Goal: Information Seeking & Learning: Check status

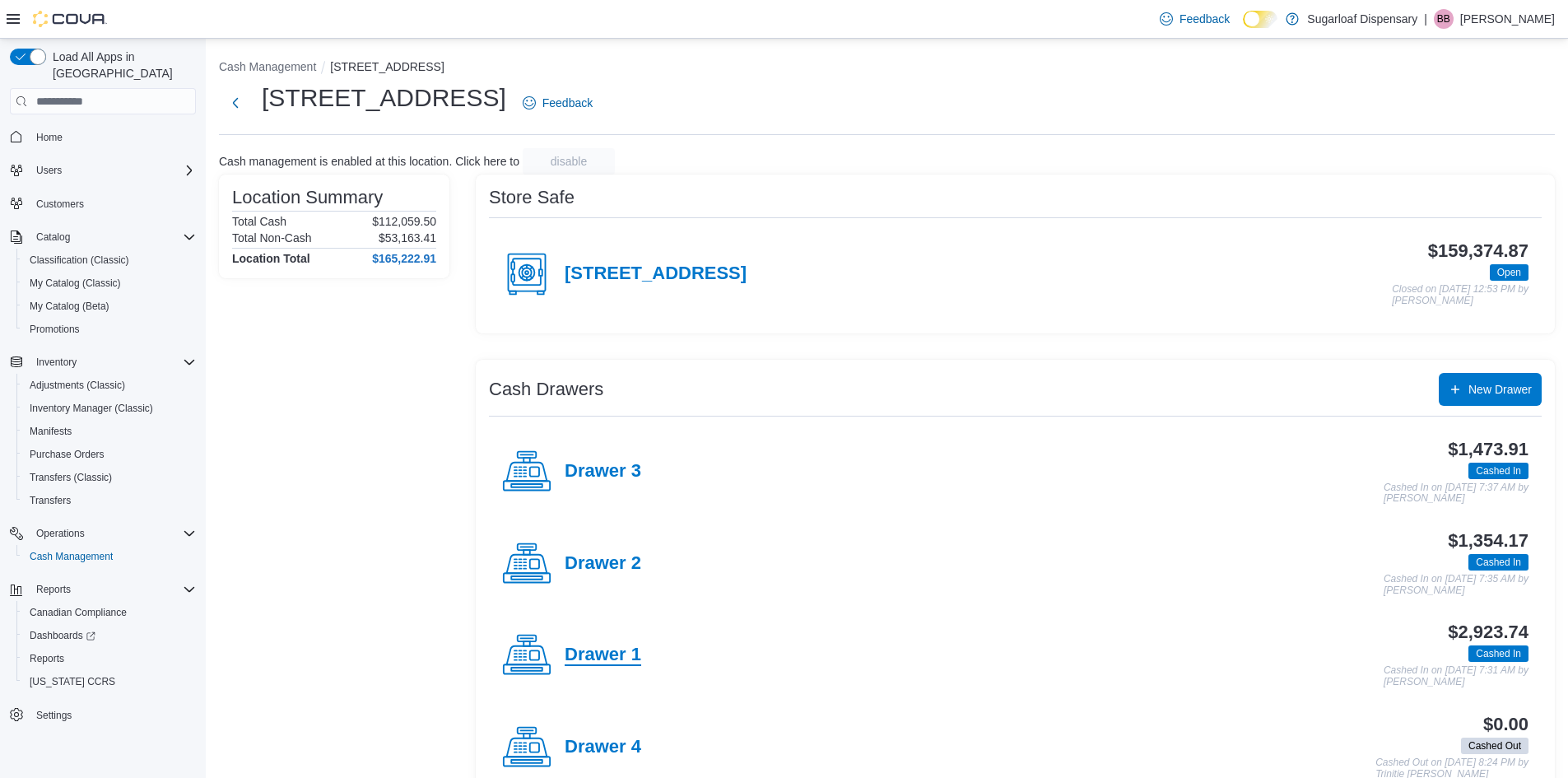
click at [629, 650] on h4 "Drawer 1" at bounding box center [603, 655] width 76 height 21
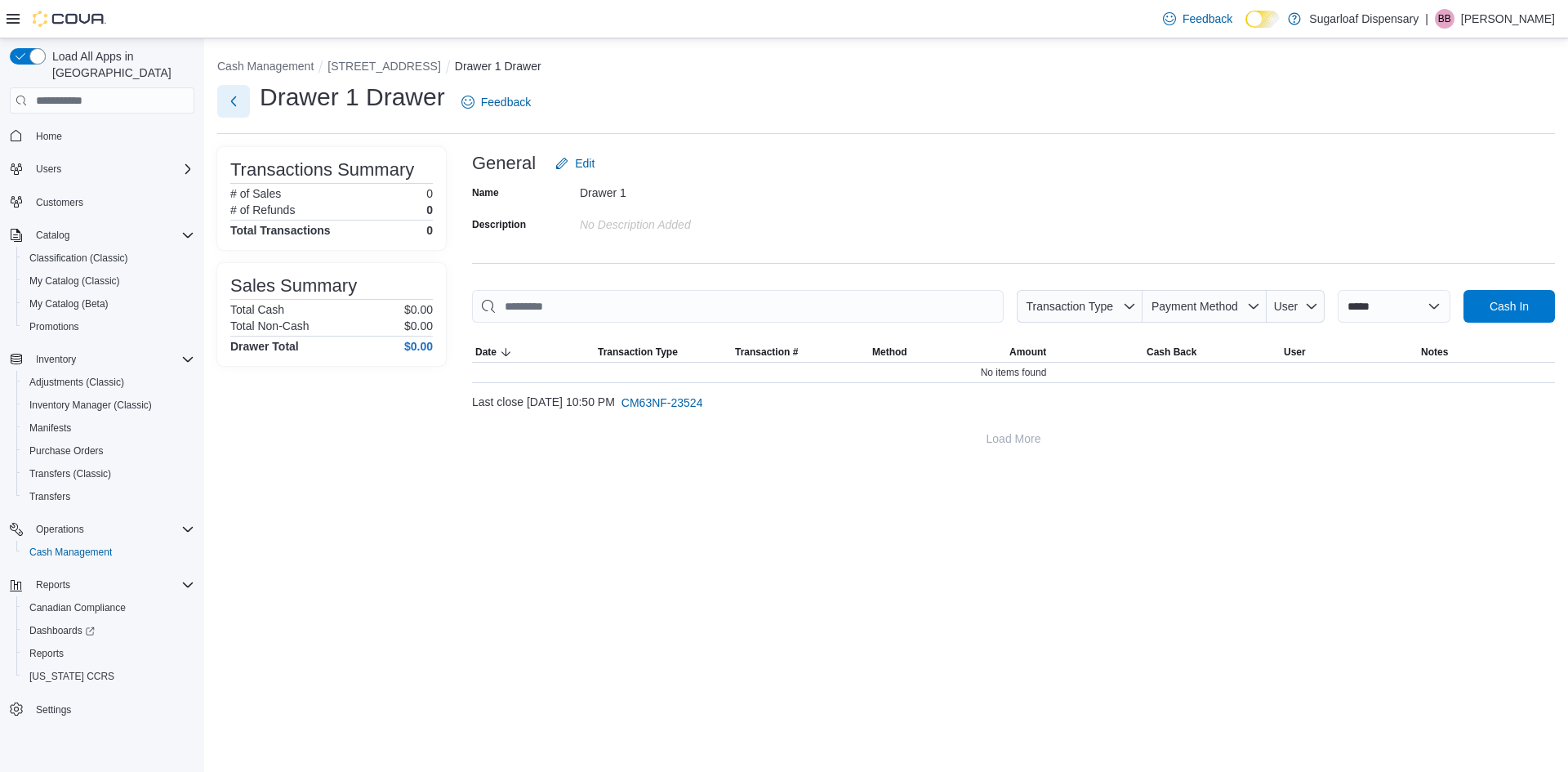
click at [231, 103] on button "Next" at bounding box center [233, 101] width 32 height 32
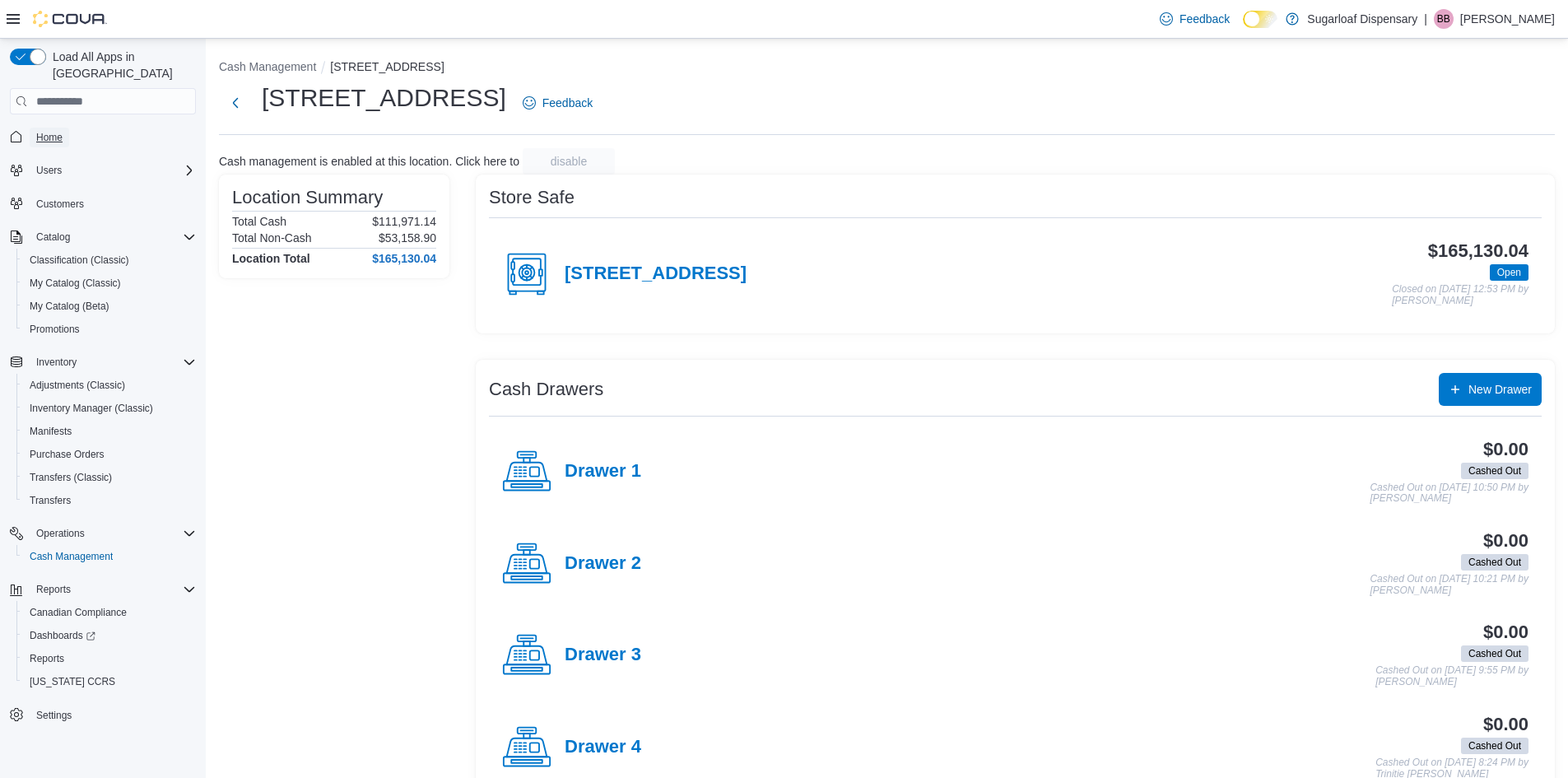
click at [53, 128] on span "Home" at bounding box center [49, 137] width 26 height 20
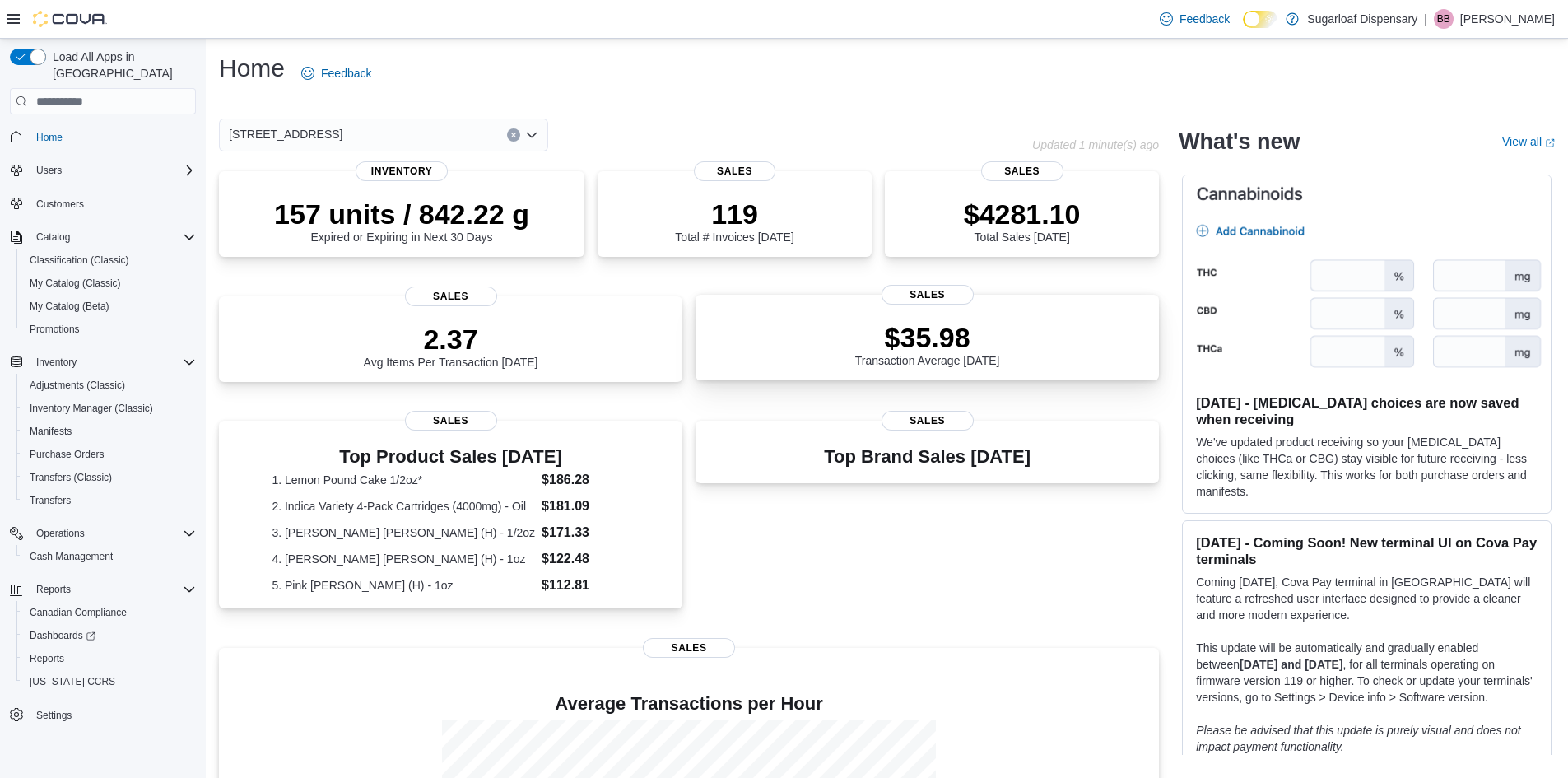
click at [920, 321] on p "$35.98" at bounding box center [927, 336] width 144 height 33
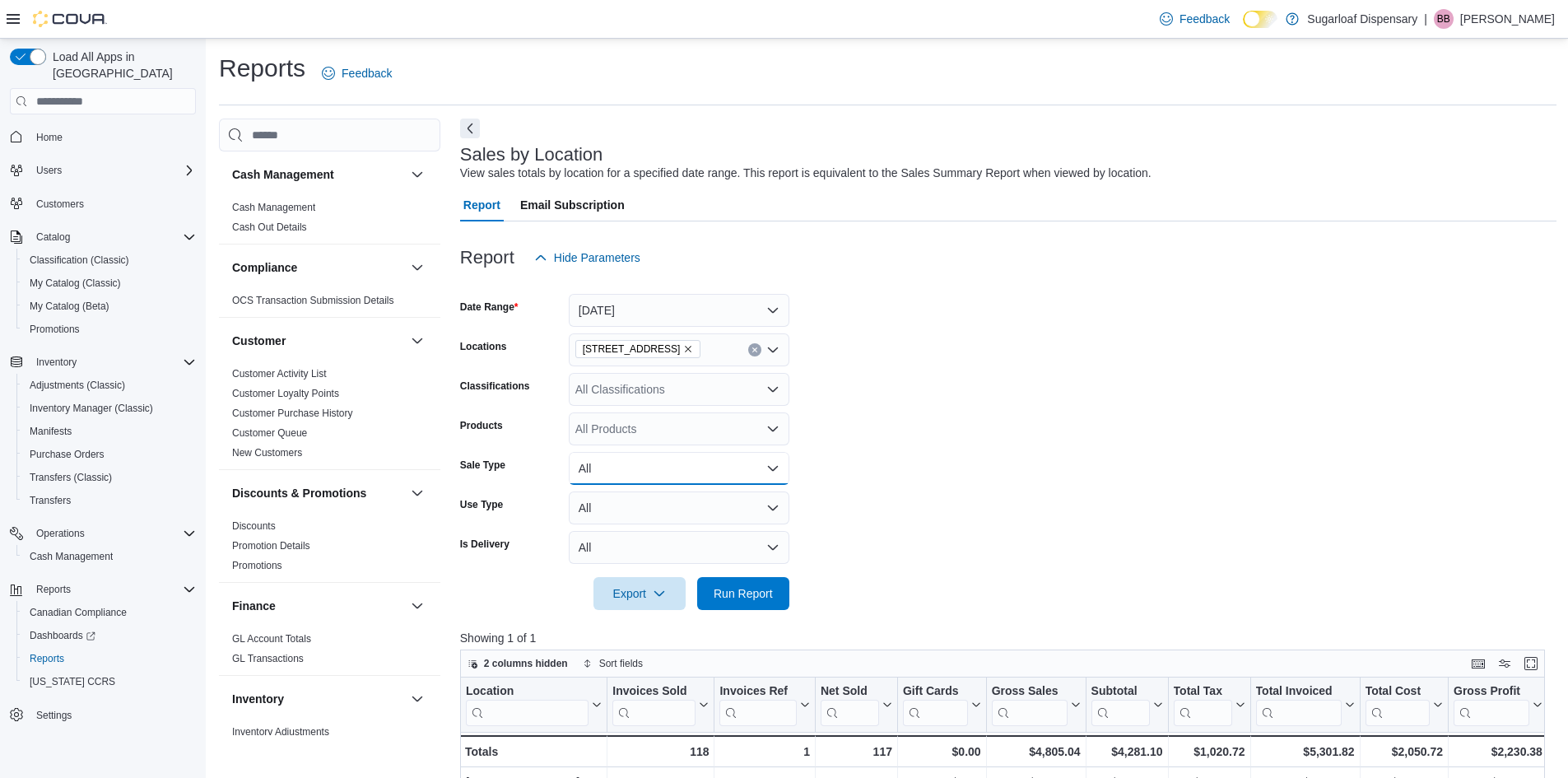
click at [708, 477] on button "All" at bounding box center [678, 468] width 221 height 33
click at [699, 514] on button "All" at bounding box center [678, 507] width 221 height 33
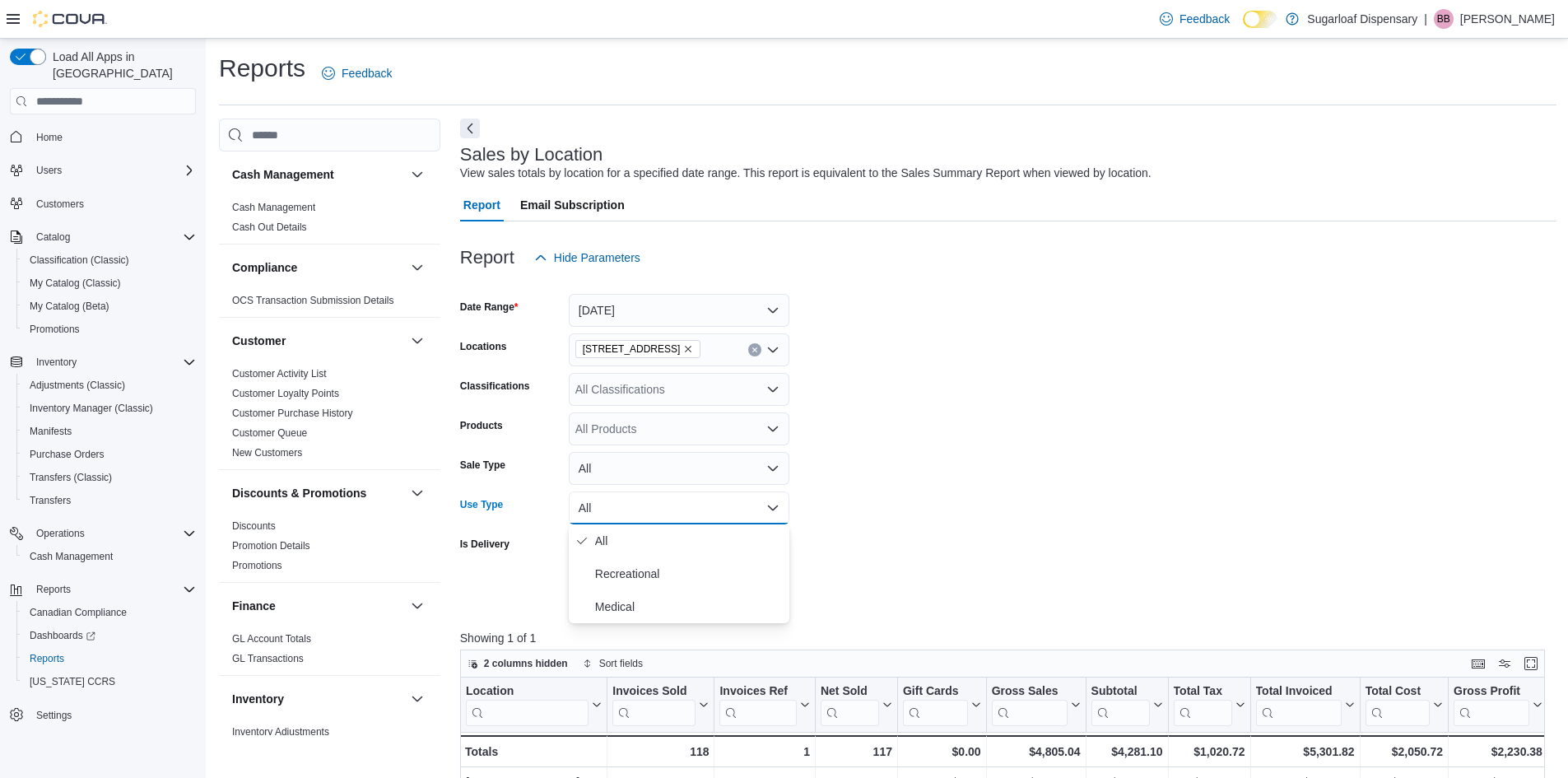
click at [699, 514] on button "All" at bounding box center [678, 507] width 221 height 33
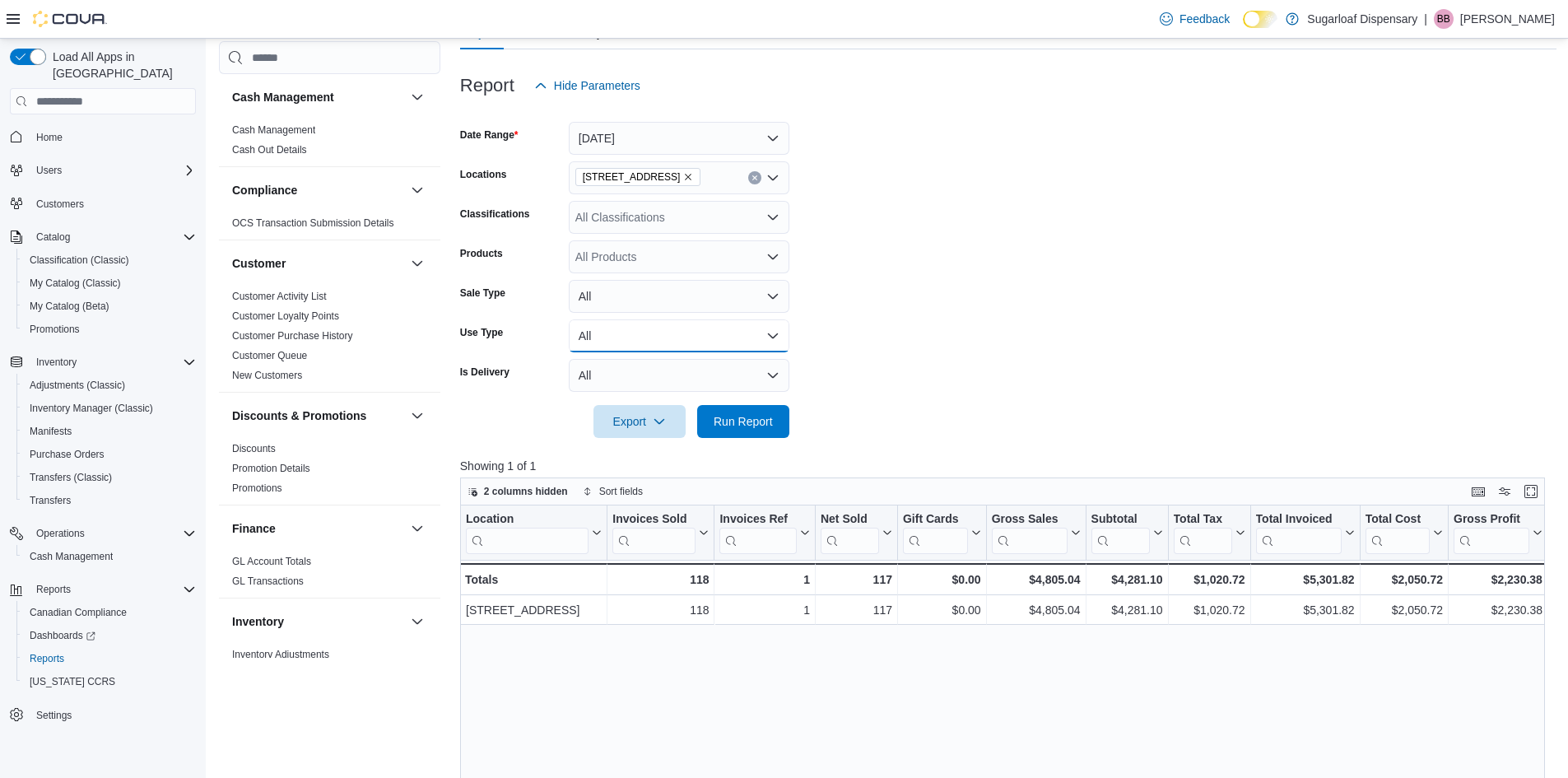
scroll to position [412, 0]
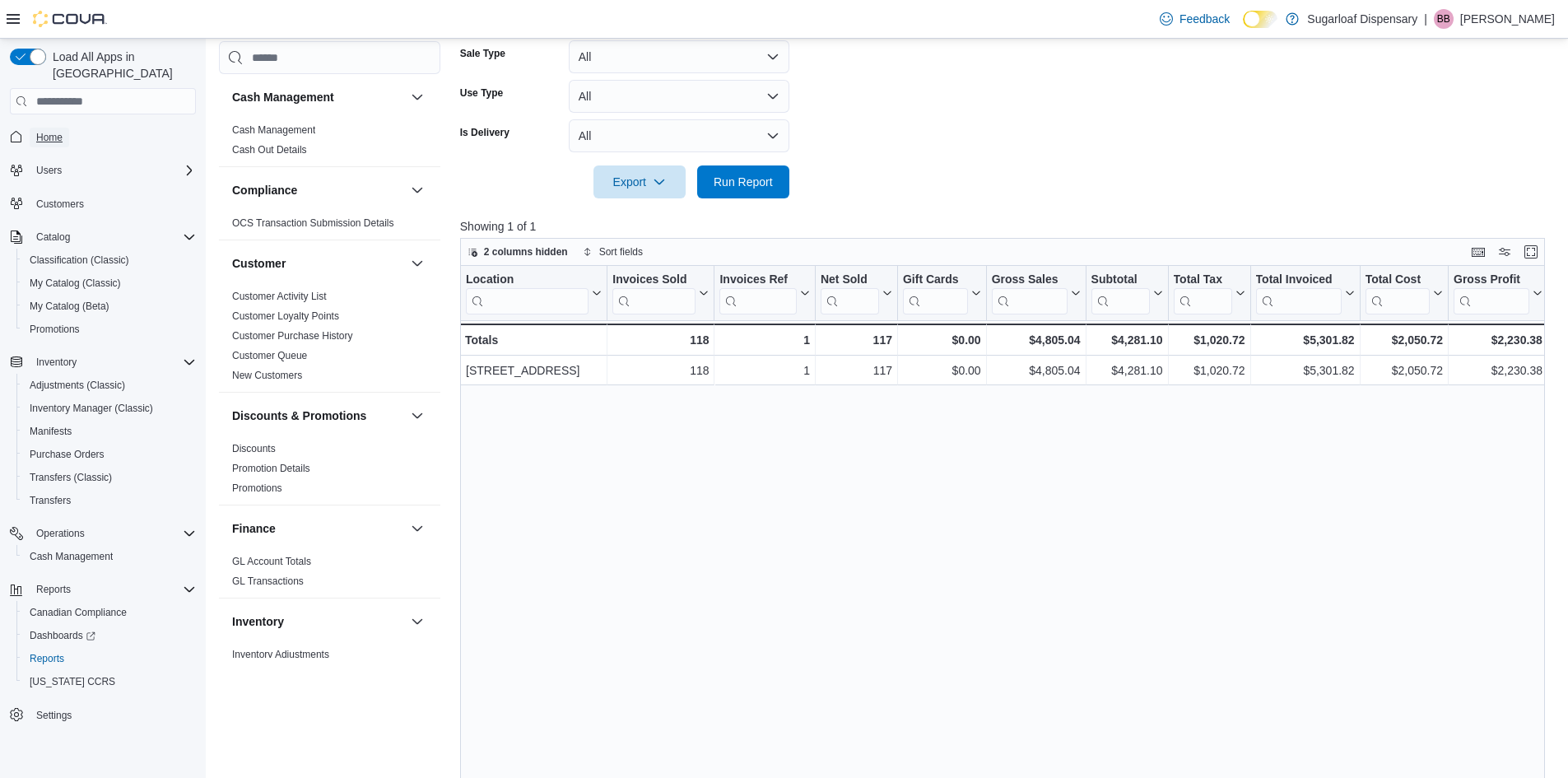
click at [45, 130] on span "Home" at bounding box center [49, 137] width 26 height 13
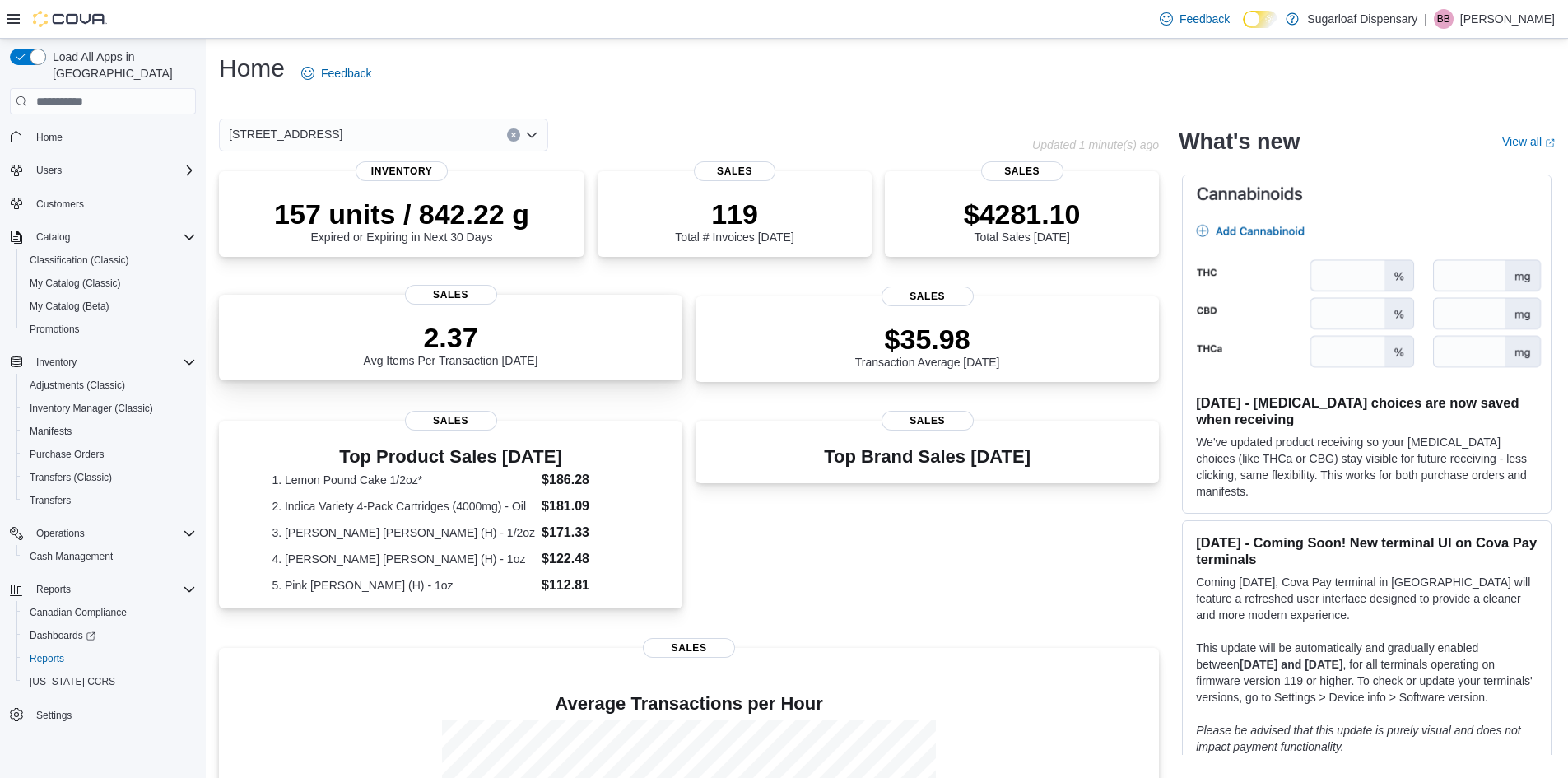
click at [549, 322] on div "2.37 Avg Items Per Transaction Today" at bounding box center [450, 340] width 437 height 53
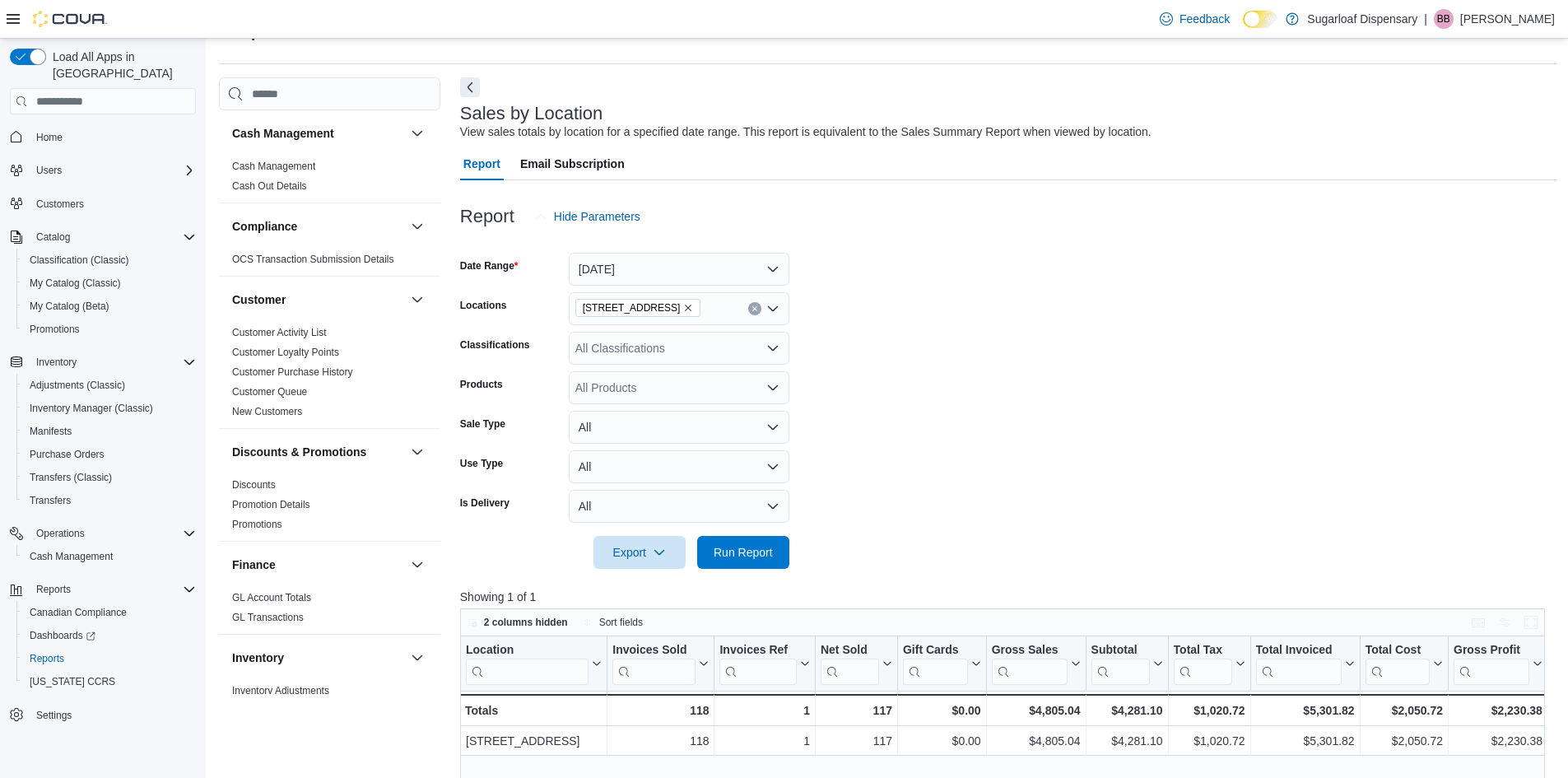
scroll to position [329, 0]
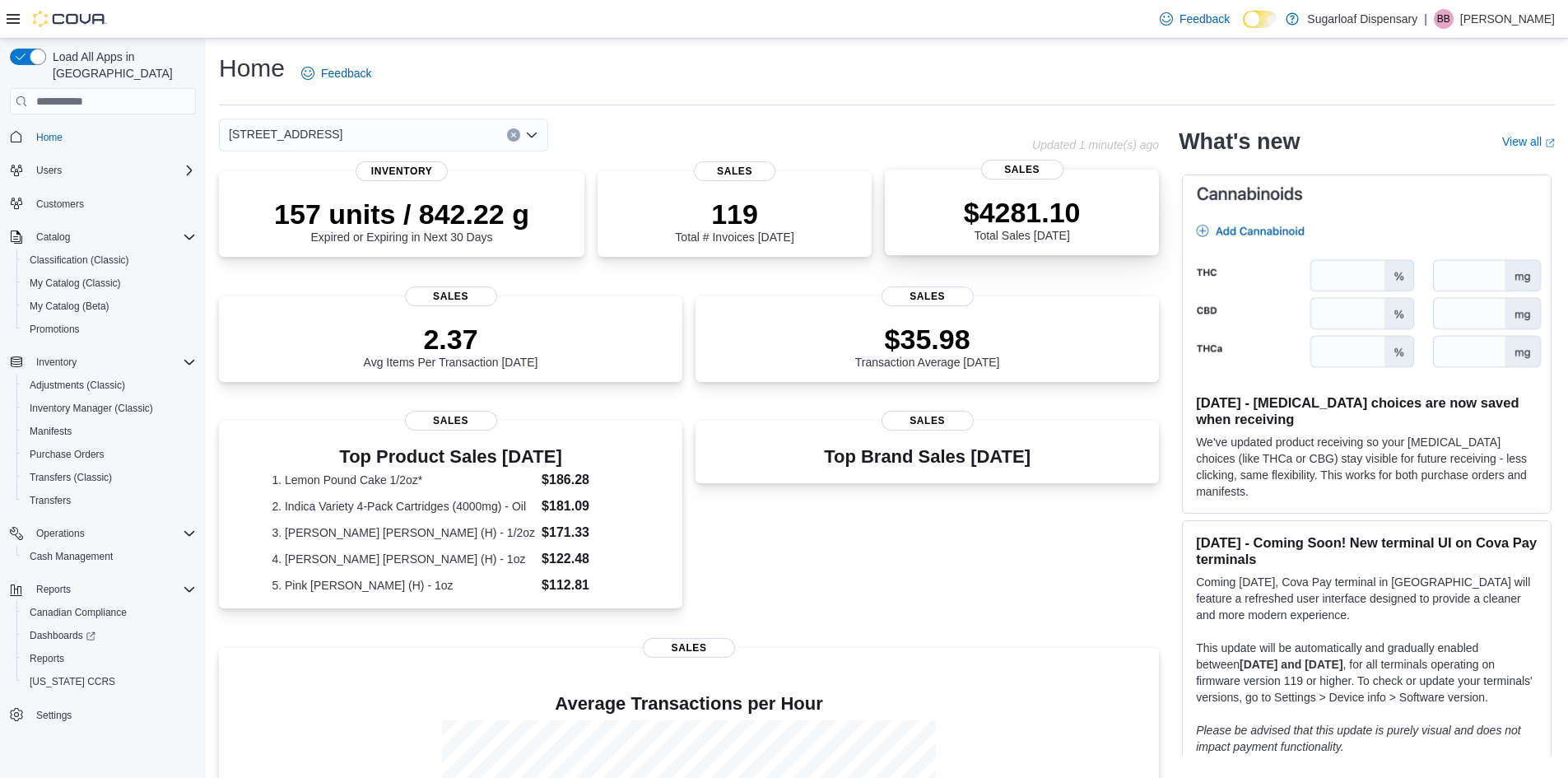
click at [1081, 217] on p "$4281.10" at bounding box center [1021, 212] width 116 height 33
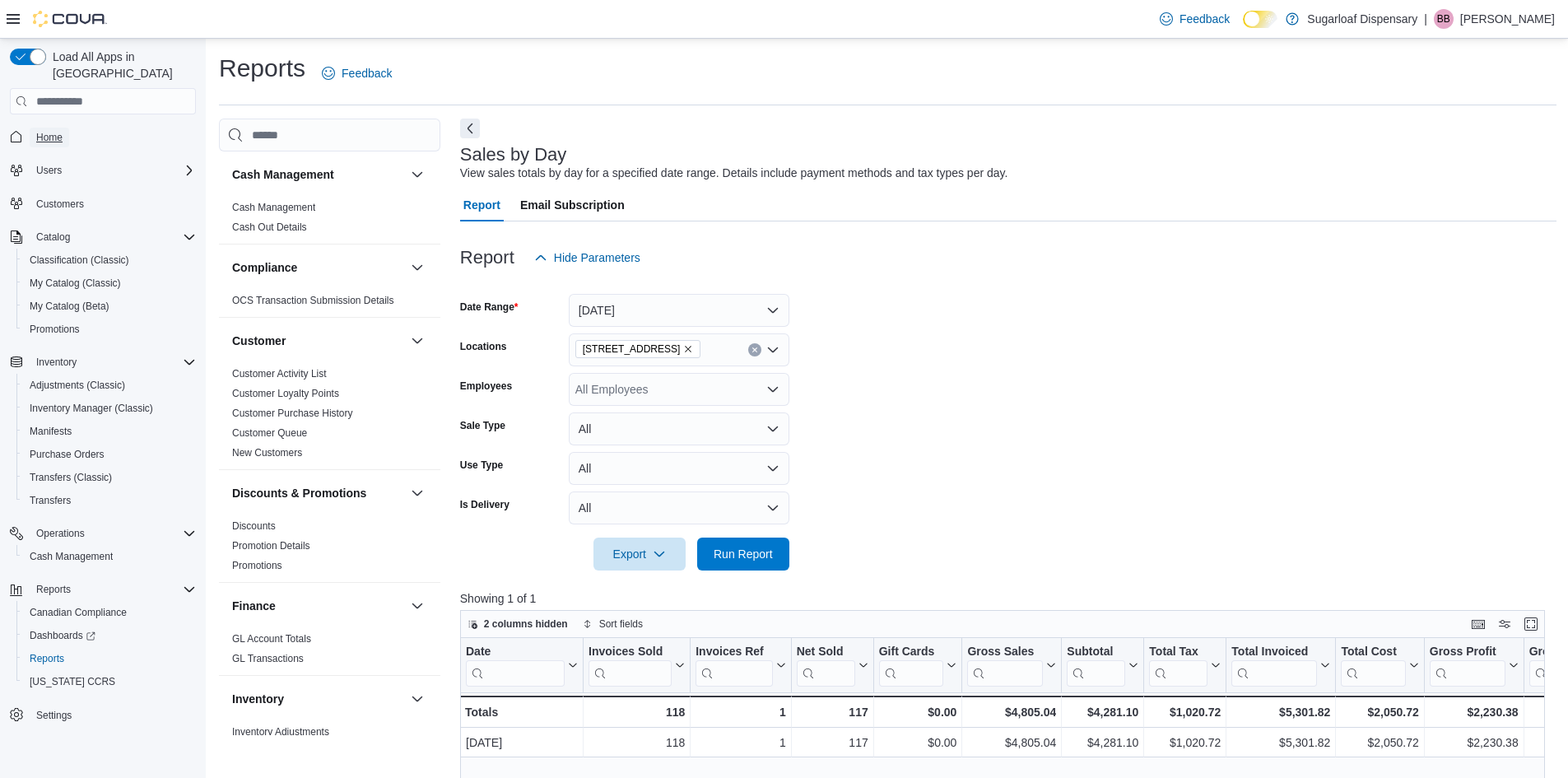
click at [52, 130] on span "Home" at bounding box center [49, 137] width 26 height 13
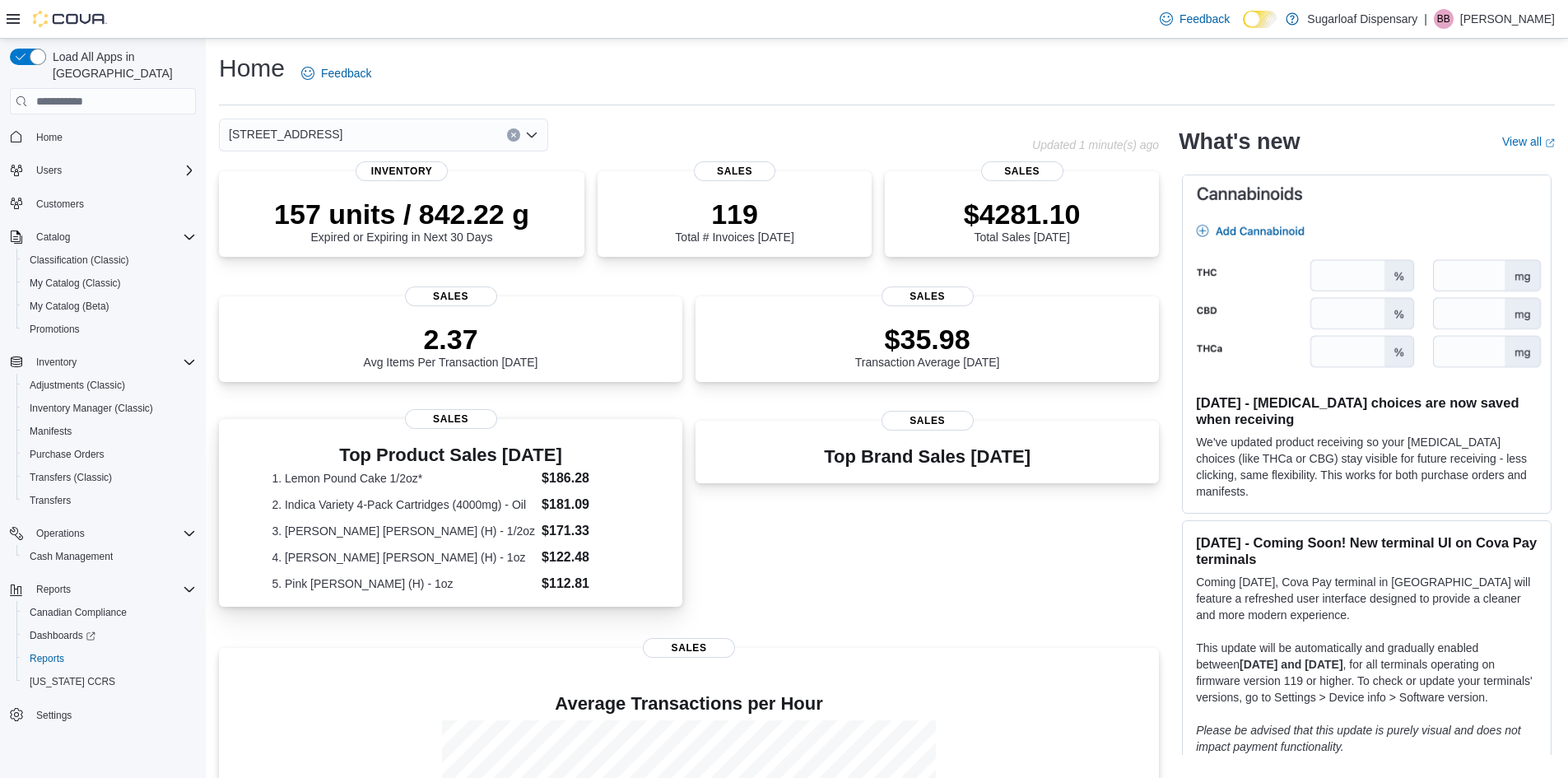
click at [483, 470] on dt "1. Lemon Pound Cake 1/2oz*" at bounding box center [402, 478] width 264 height 17
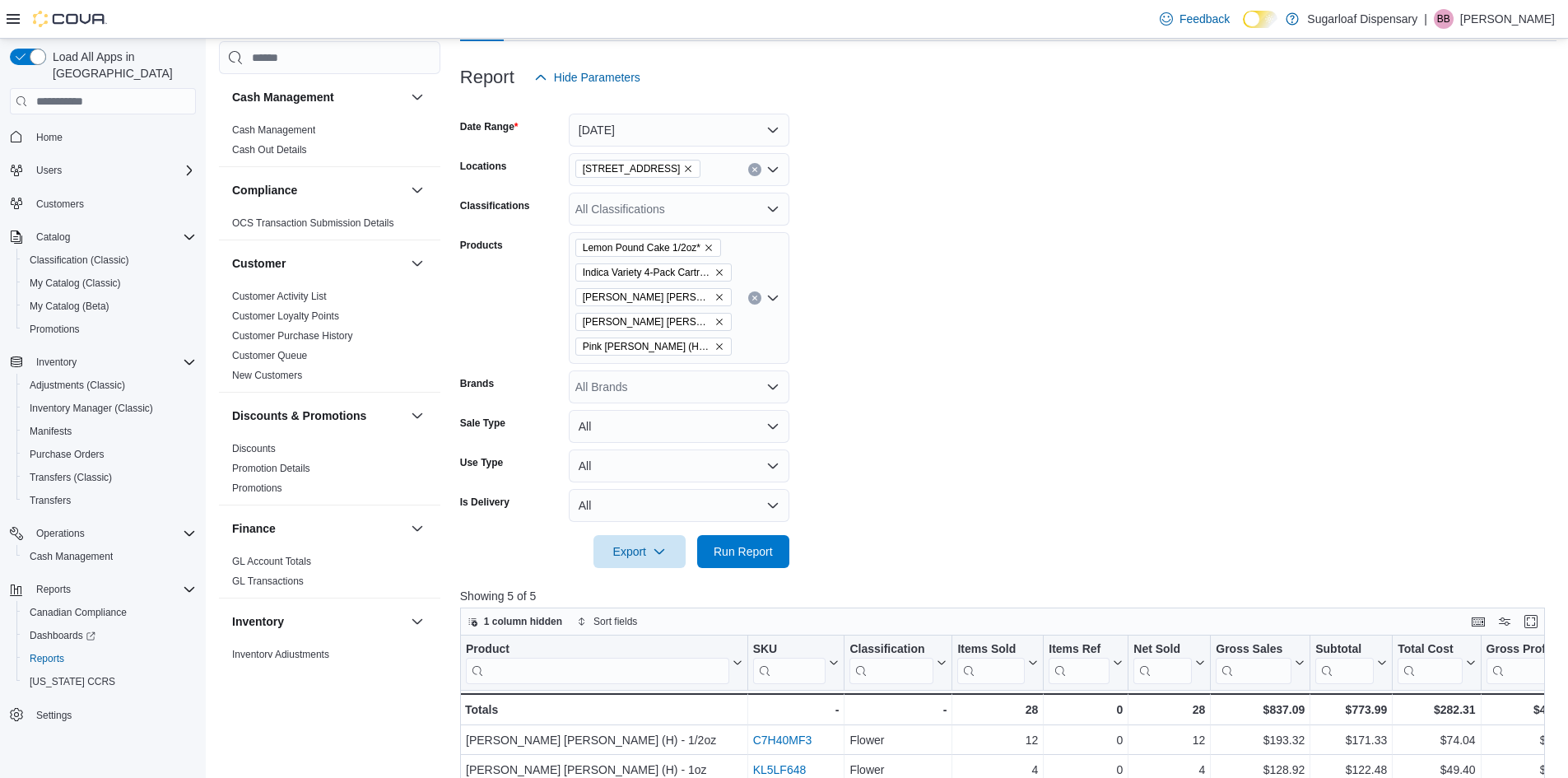
scroll to position [82, 0]
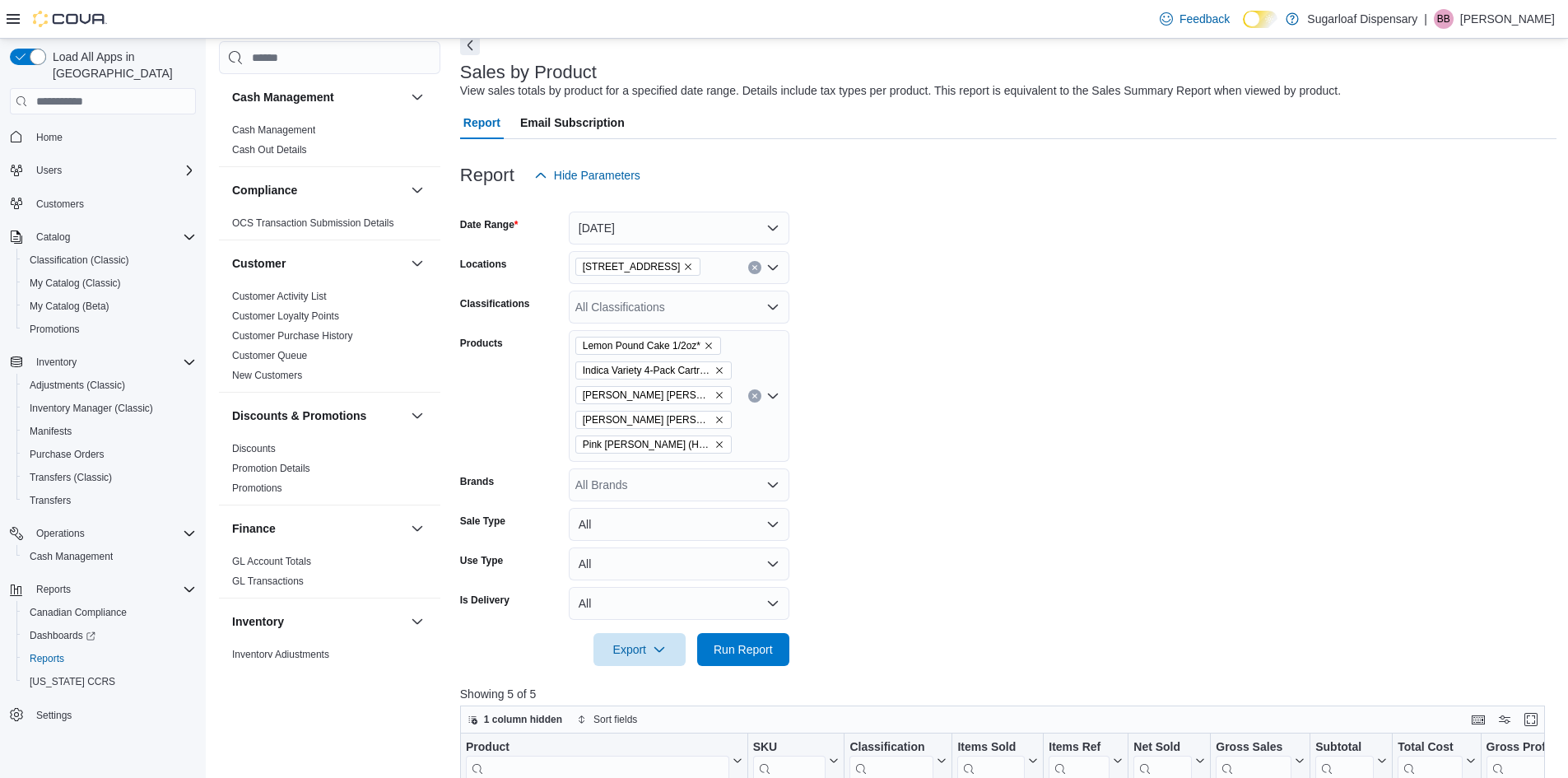
click at [471, 51] on button "Next" at bounding box center [470, 45] width 20 height 20
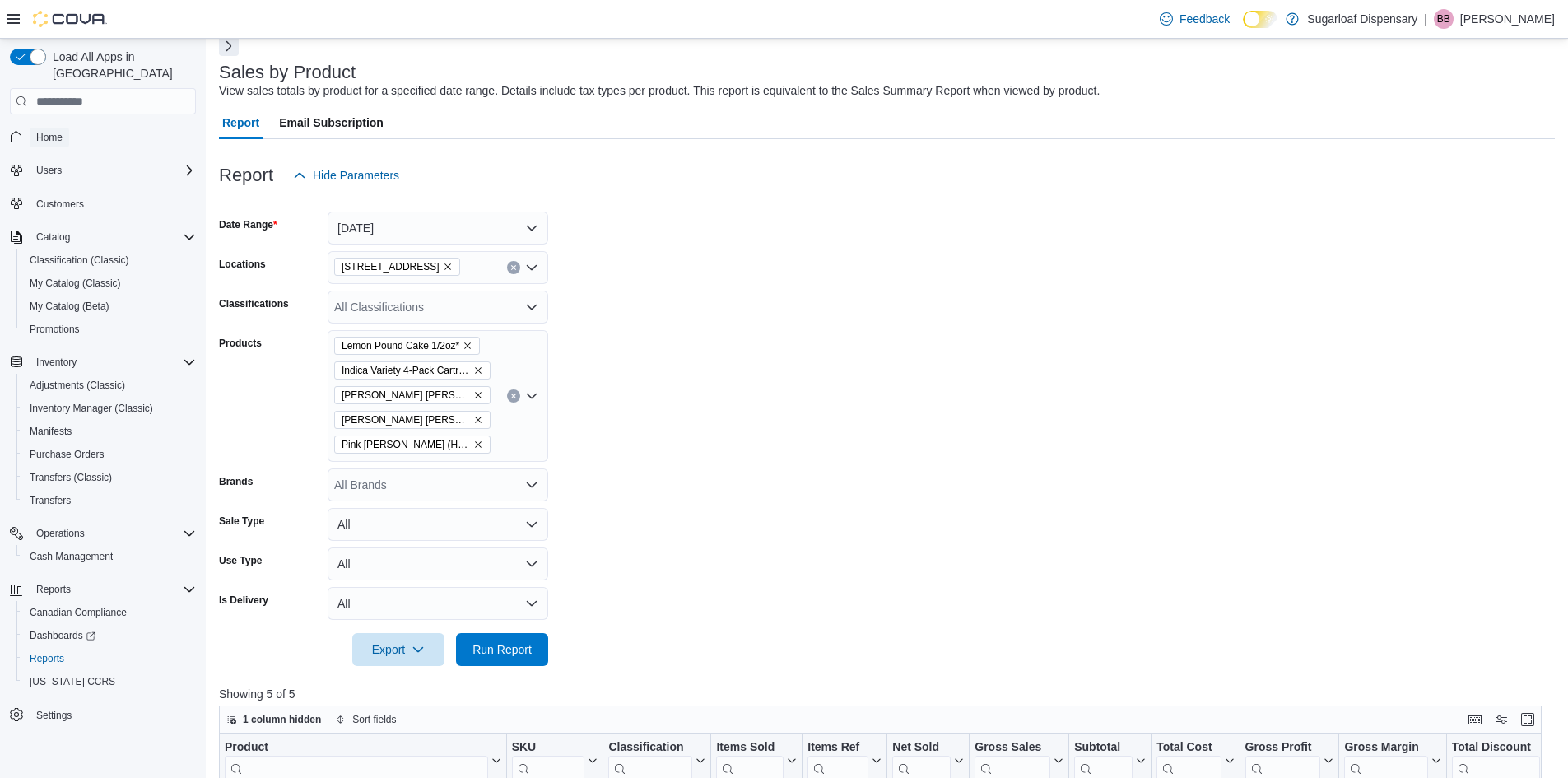
click at [45, 130] on span "Home" at bounding box center [49, 137] width 26 height 13
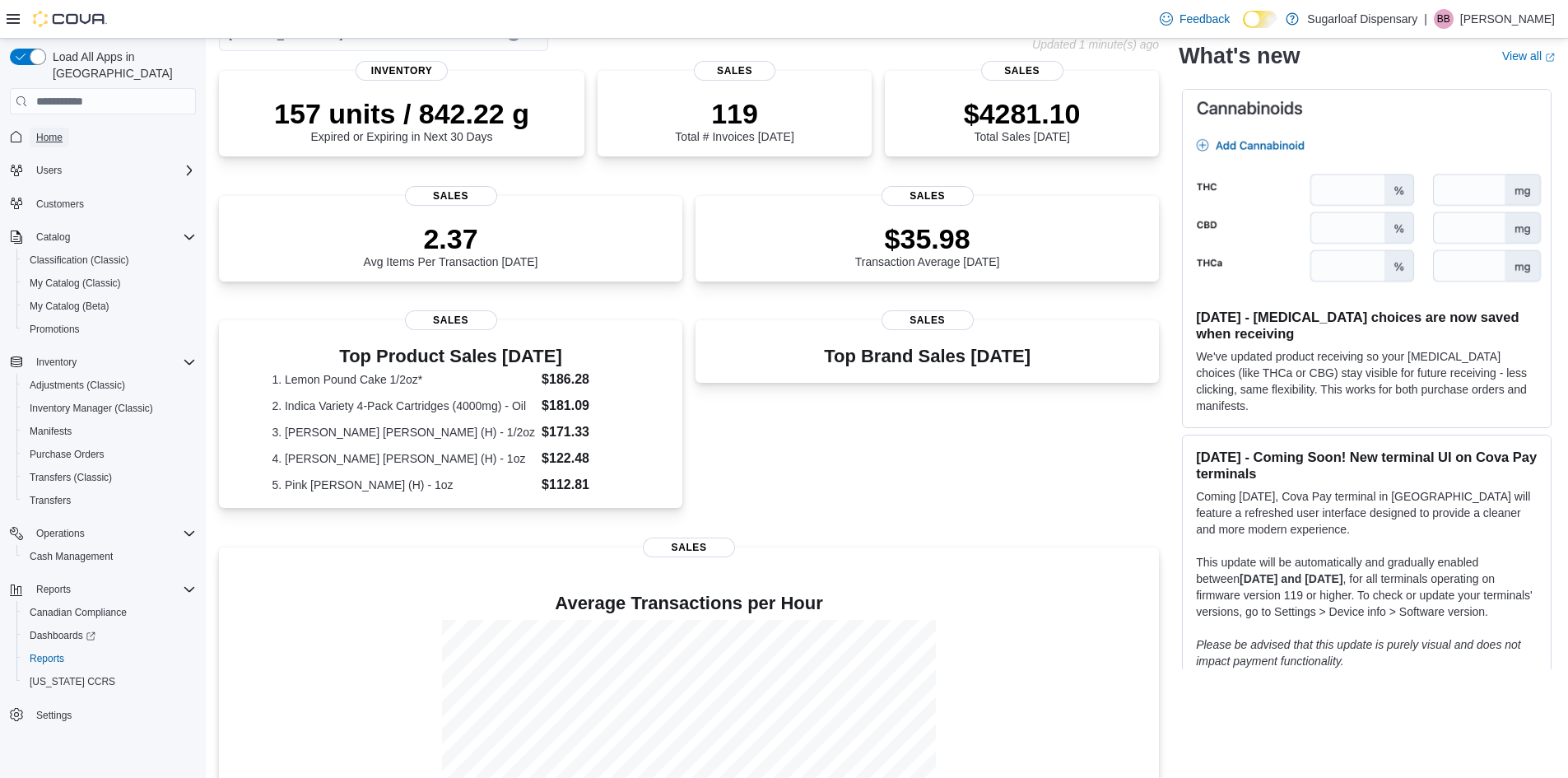
scroll to position [205, 0]
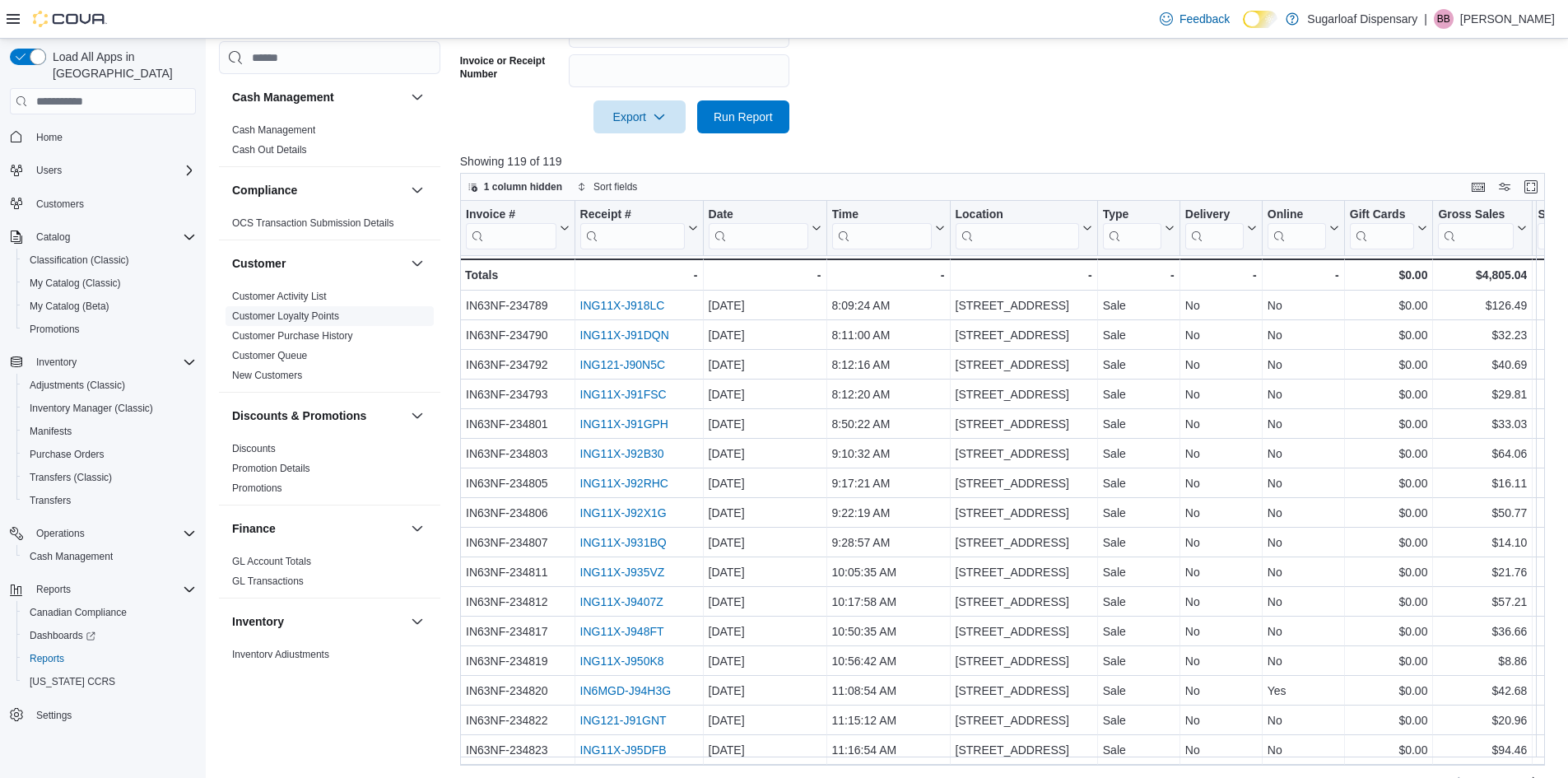
scroll to position [329, 0]
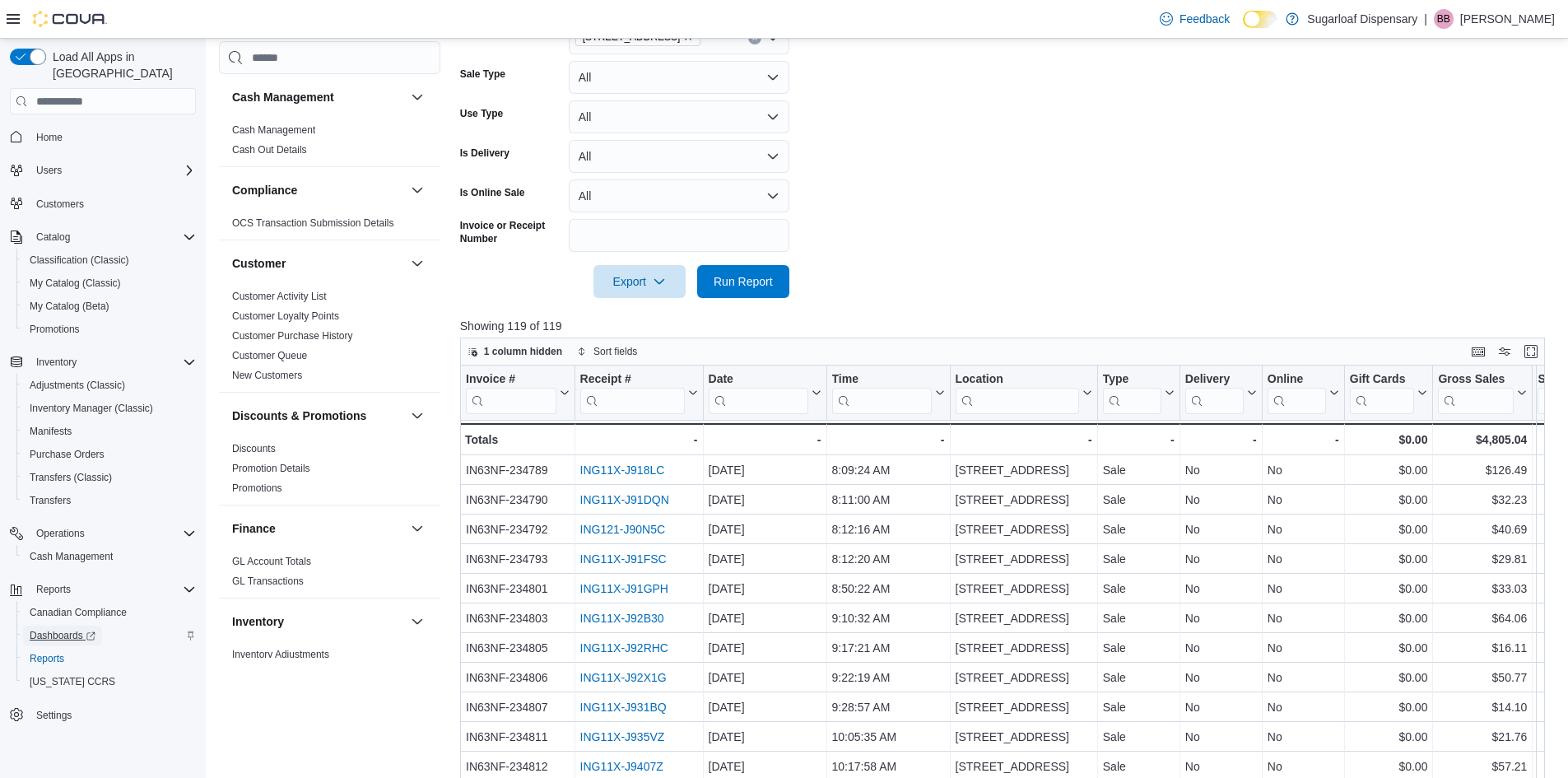
click at [49, 629] on span "Dashboards" at bounding box center [62, 635] width 66 height 13
drag, startPoint x: 48, startPoint y: 107, endPoint x: 48, endPoint y: 116, distance: 9.0
click at [48, 121] on div "Home" at bounding box center [103, 136] width 186 height 31
click at [48, 130] on span "Home" at bounding box center [49, 137] width 26 height 13
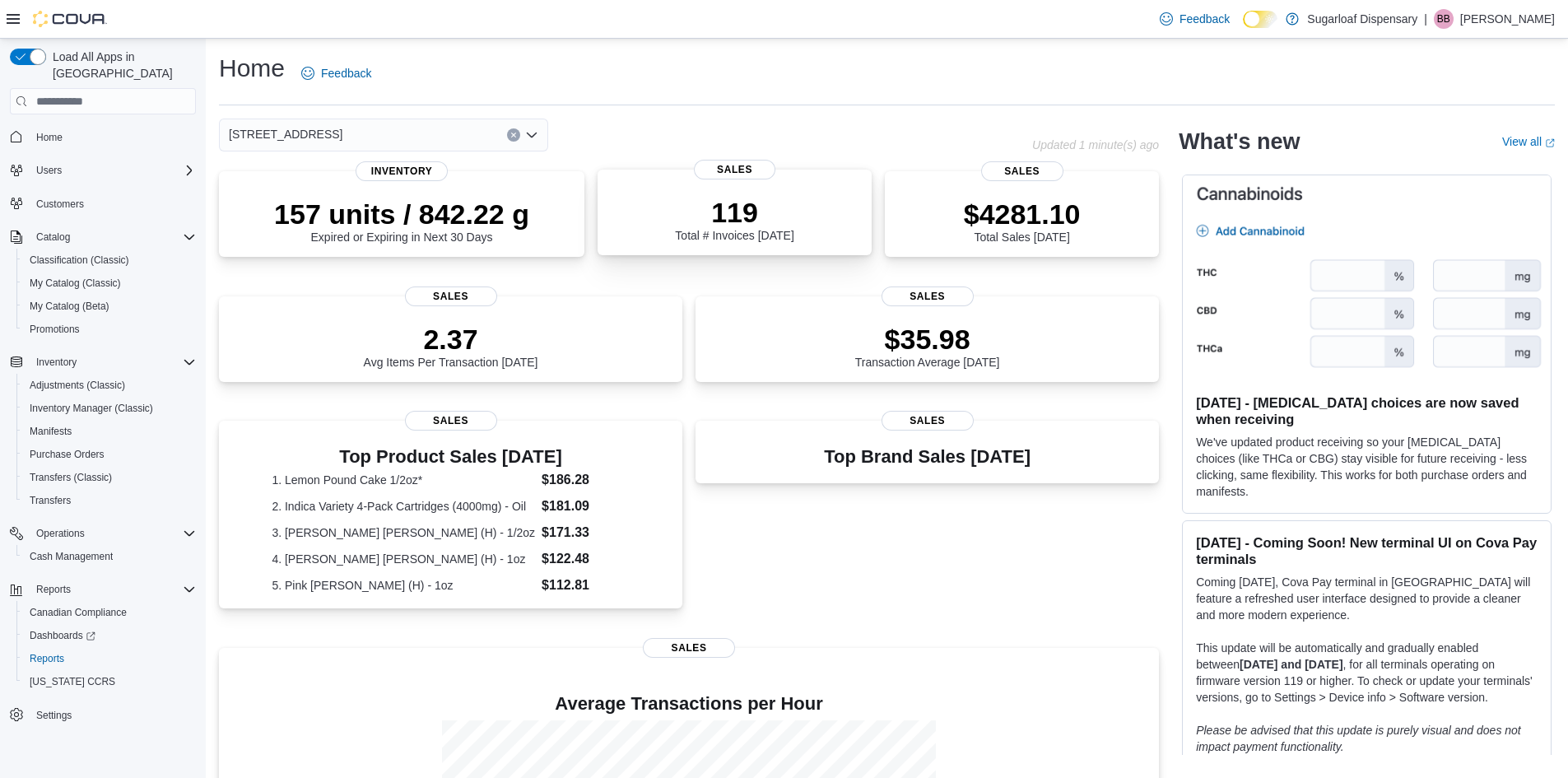
click at [855, 210] on div "119 Total # Invoices Today" at bounding box center [734, 215] width 248 height 53
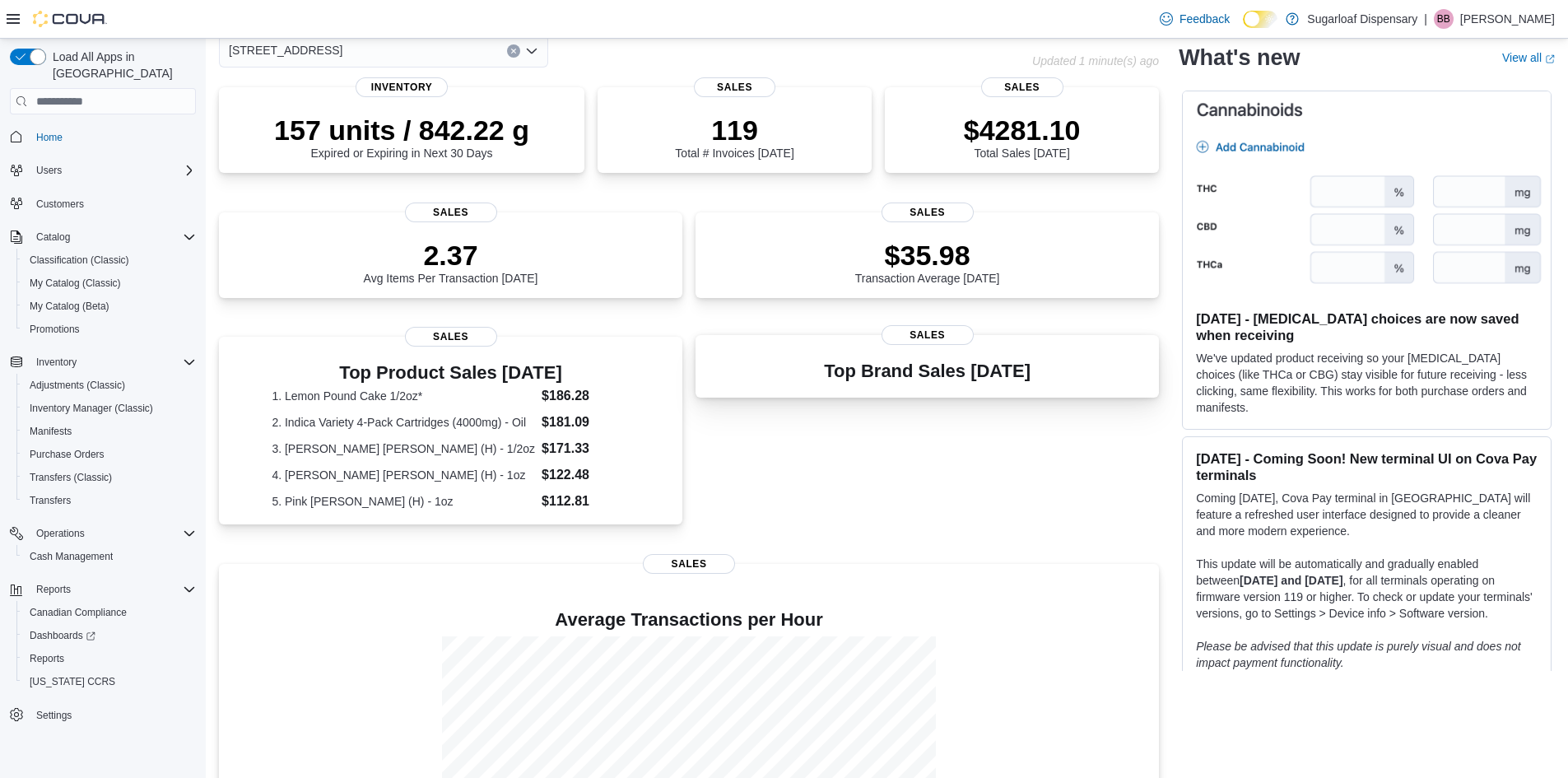
scroll to position [205, 0]
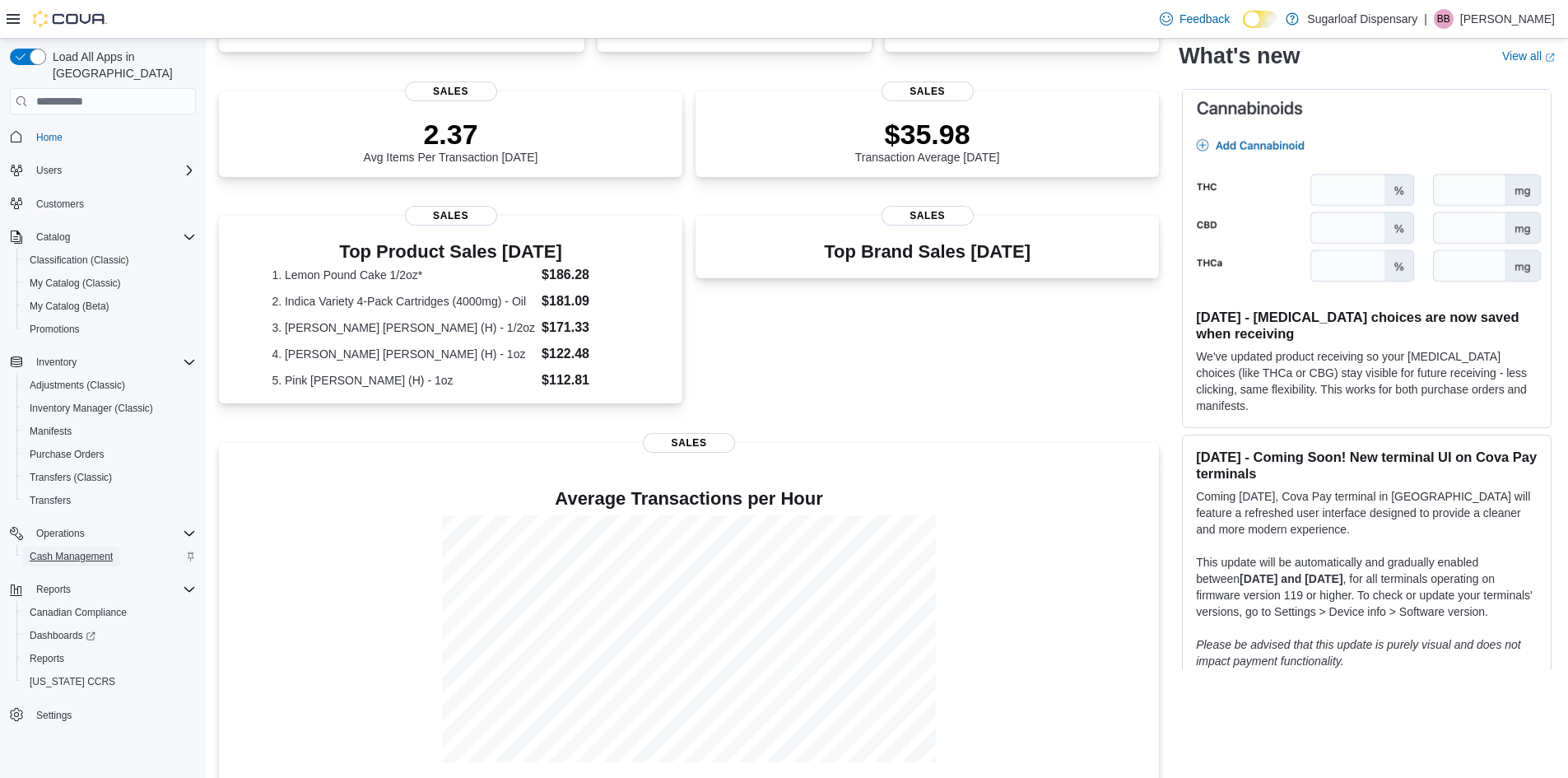
click at [82, 550] on span "Cash Management" at bounding box center [71, 556] width 83 height 13
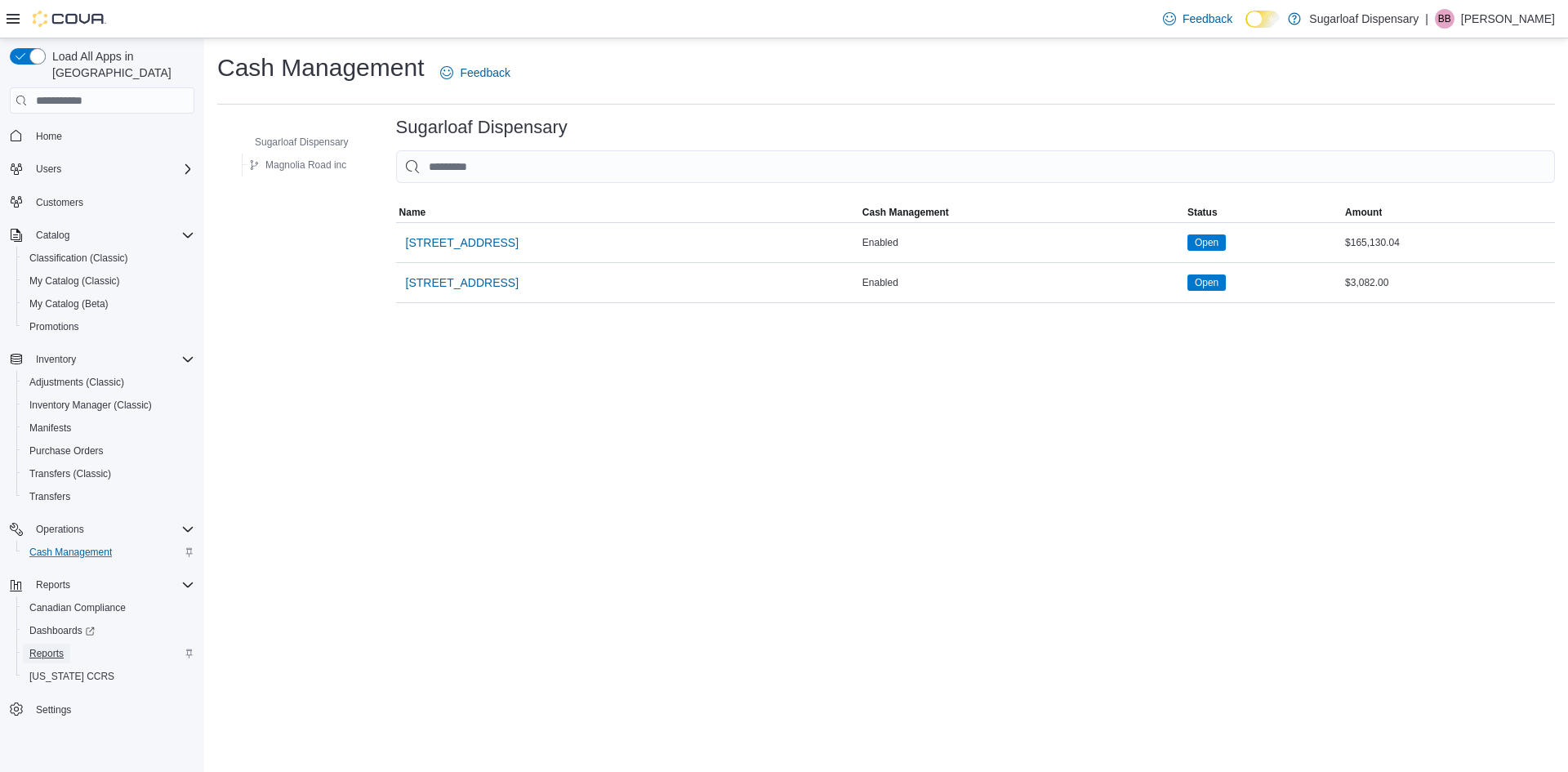
click at [59, 647] on span "Reports" at bounding box center [46, 654] width 34 height 13
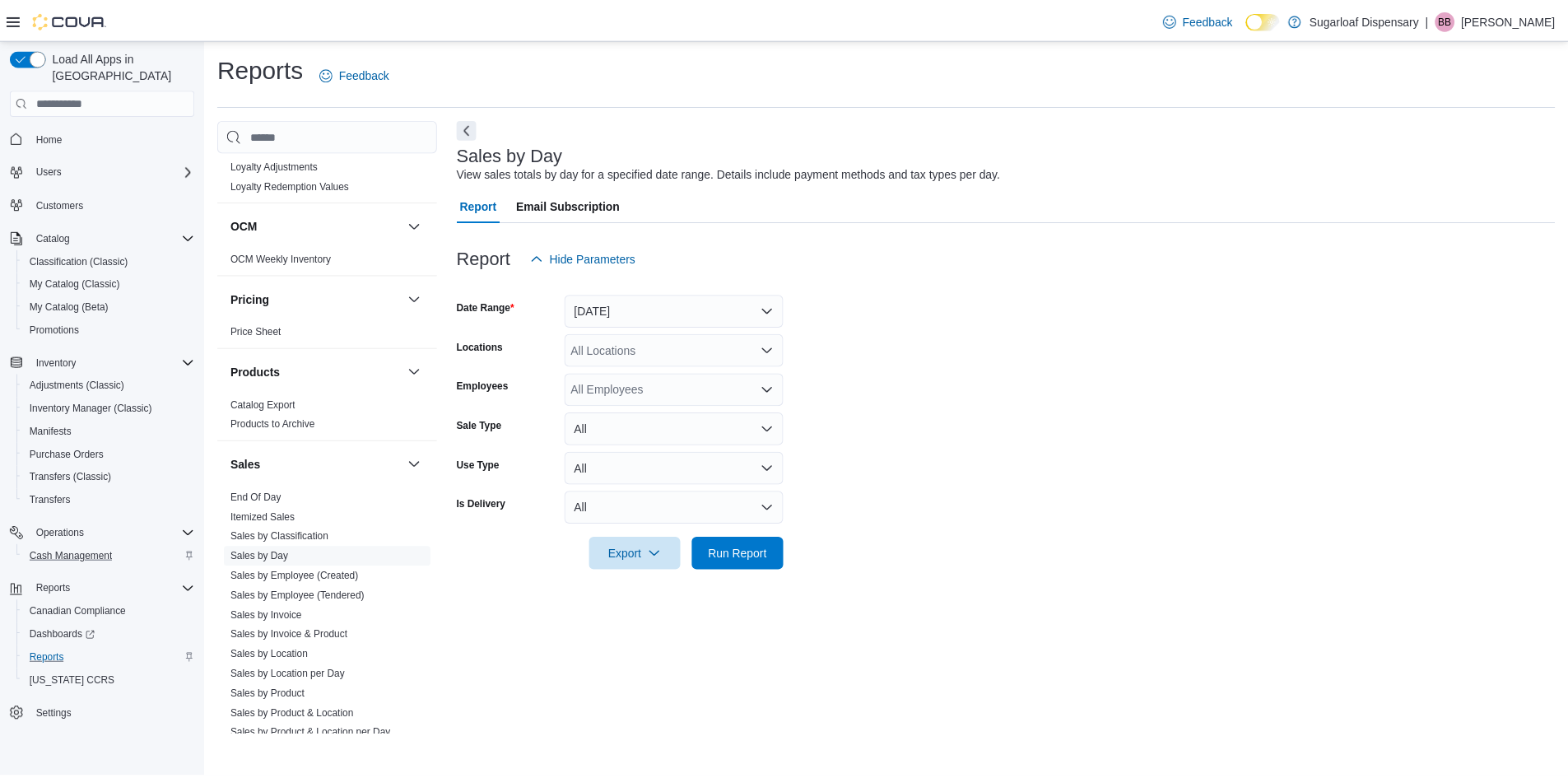
scroll to position [983, 0]
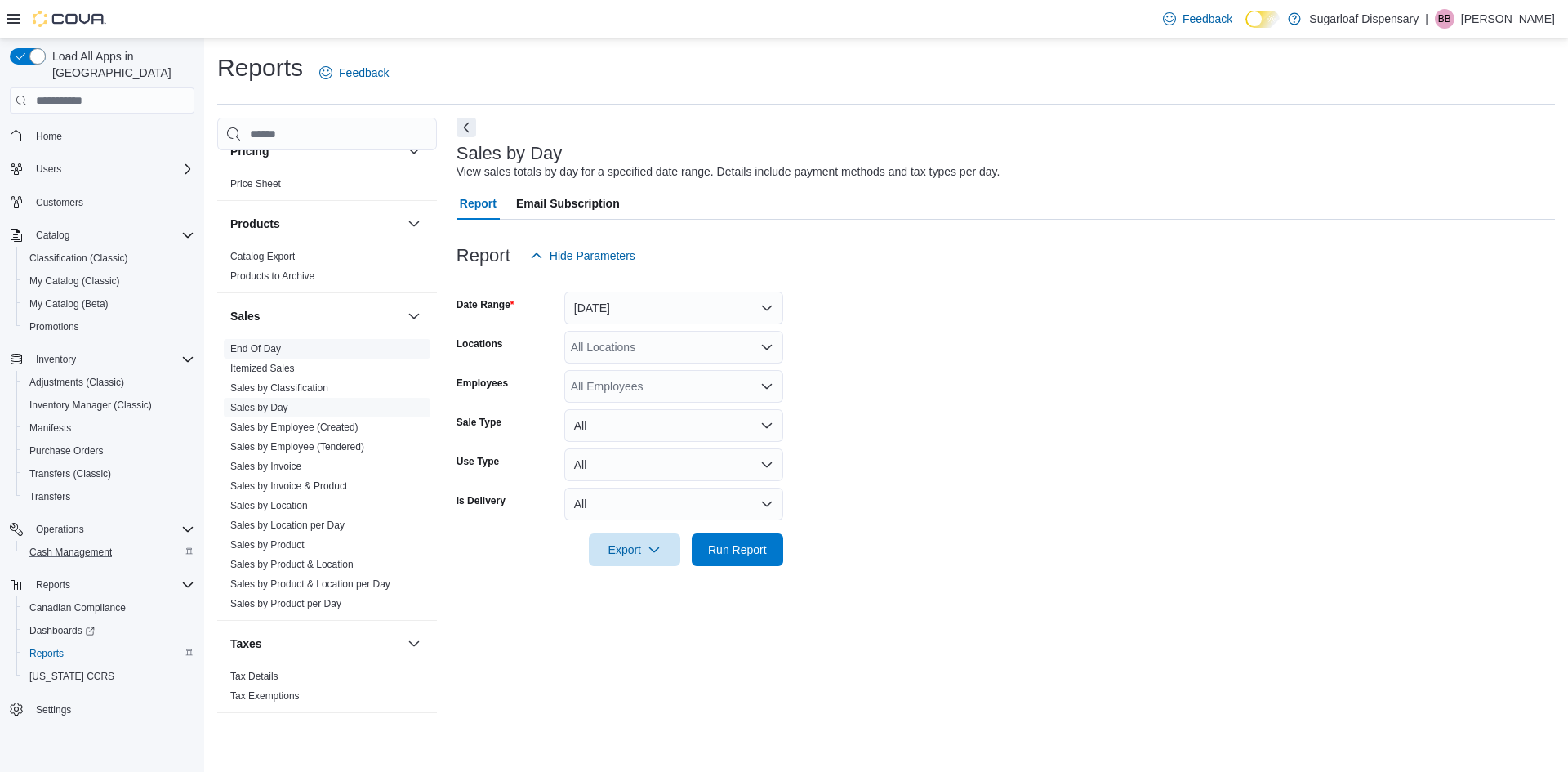
click at [276, 353] on link "End Of Day" at bounding box center [255, 349] width 51 height 11
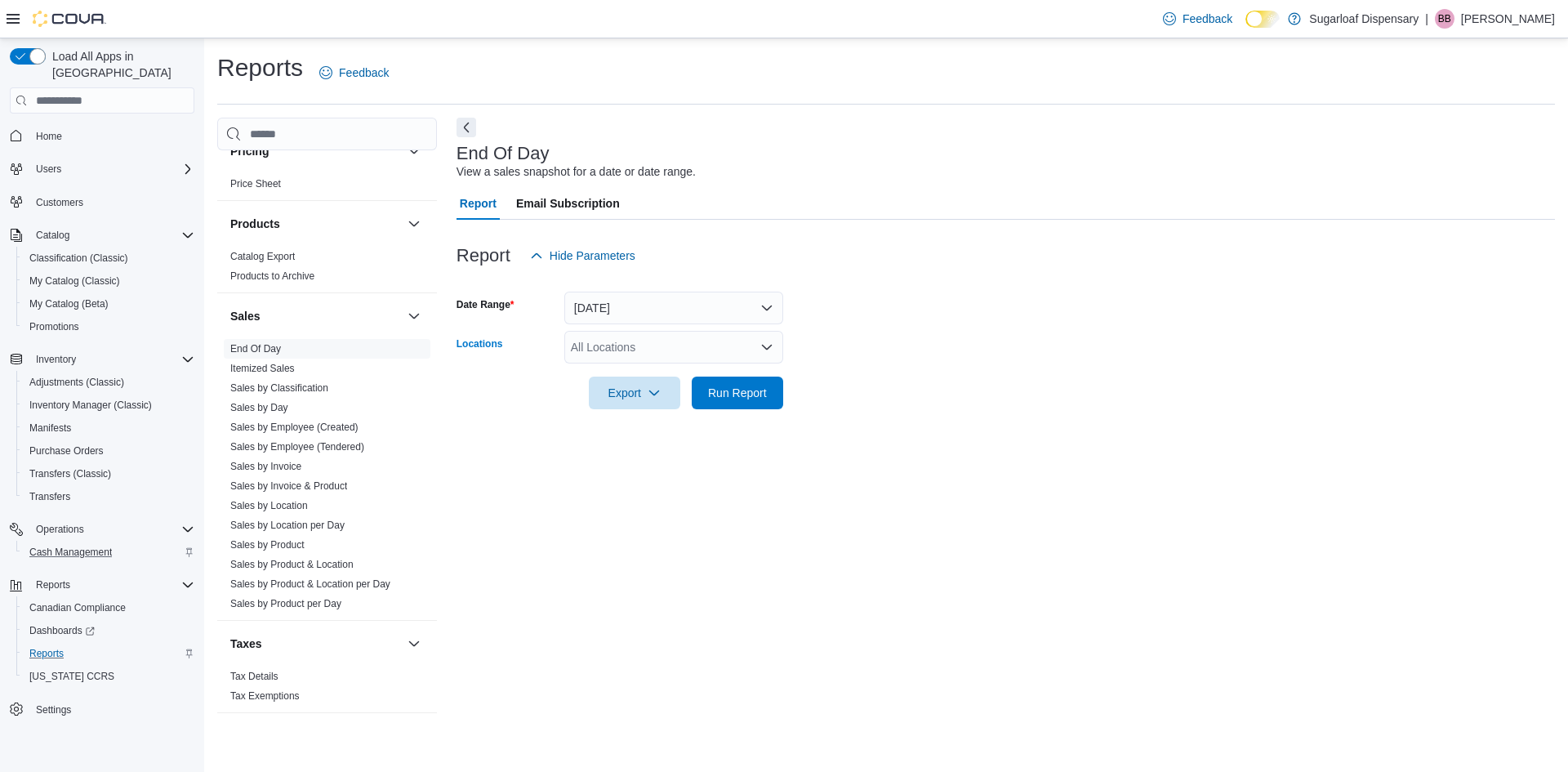
click at [704, 347] on div "All Locations" at bounding box center [673, 347] width 219 height 32
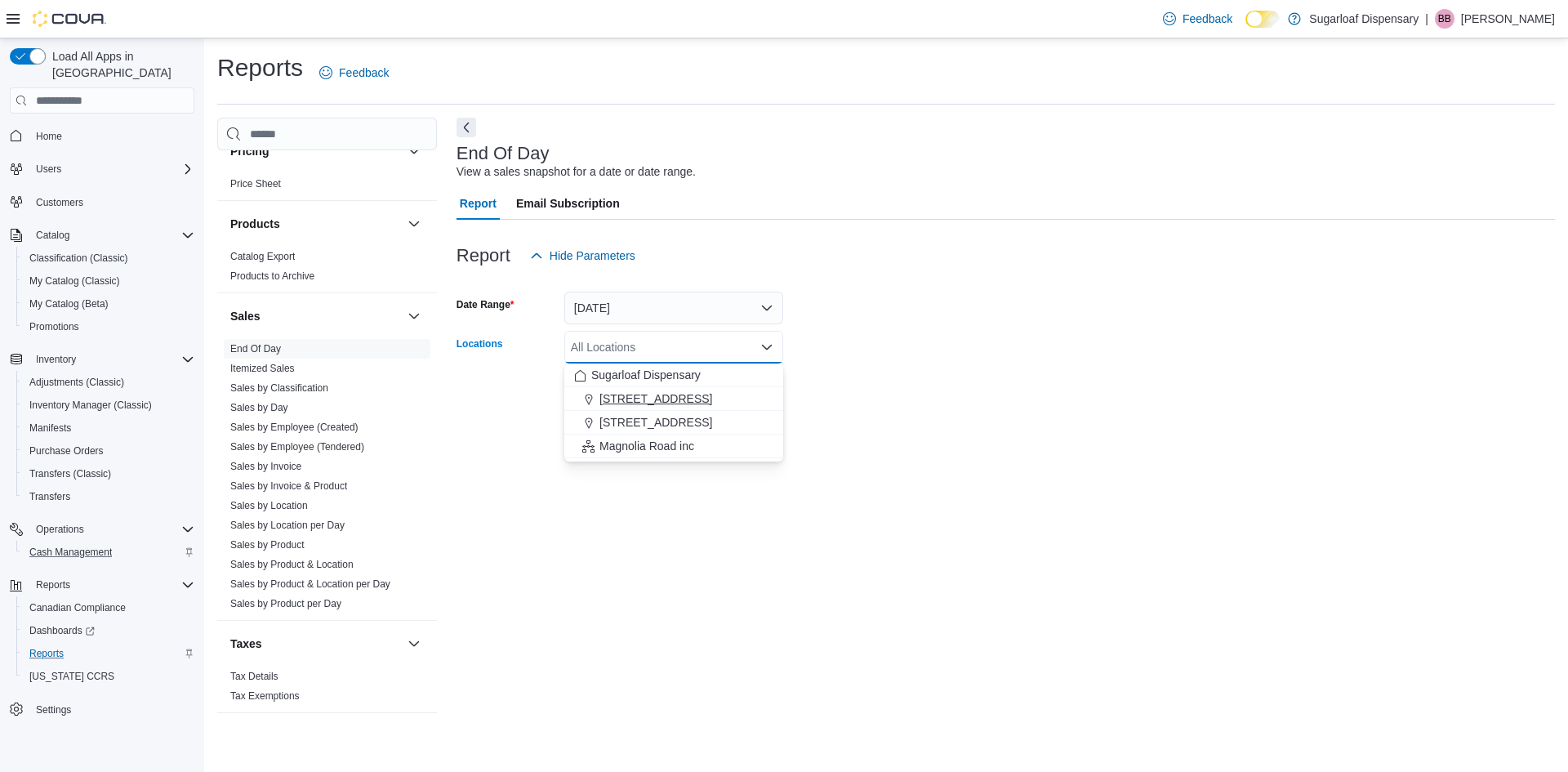
click at [696, 397] on span "[STREET_ADDRESS]" at bounding box center [655, 398] width 113 height 17
click at [1109, 303] on form "Date Range [DATE] Locations [STREET_ADDRESS] Selected. [STREET_ADDRESS] Press B…" at bounding box center [1006, 340] width 1098 height 137
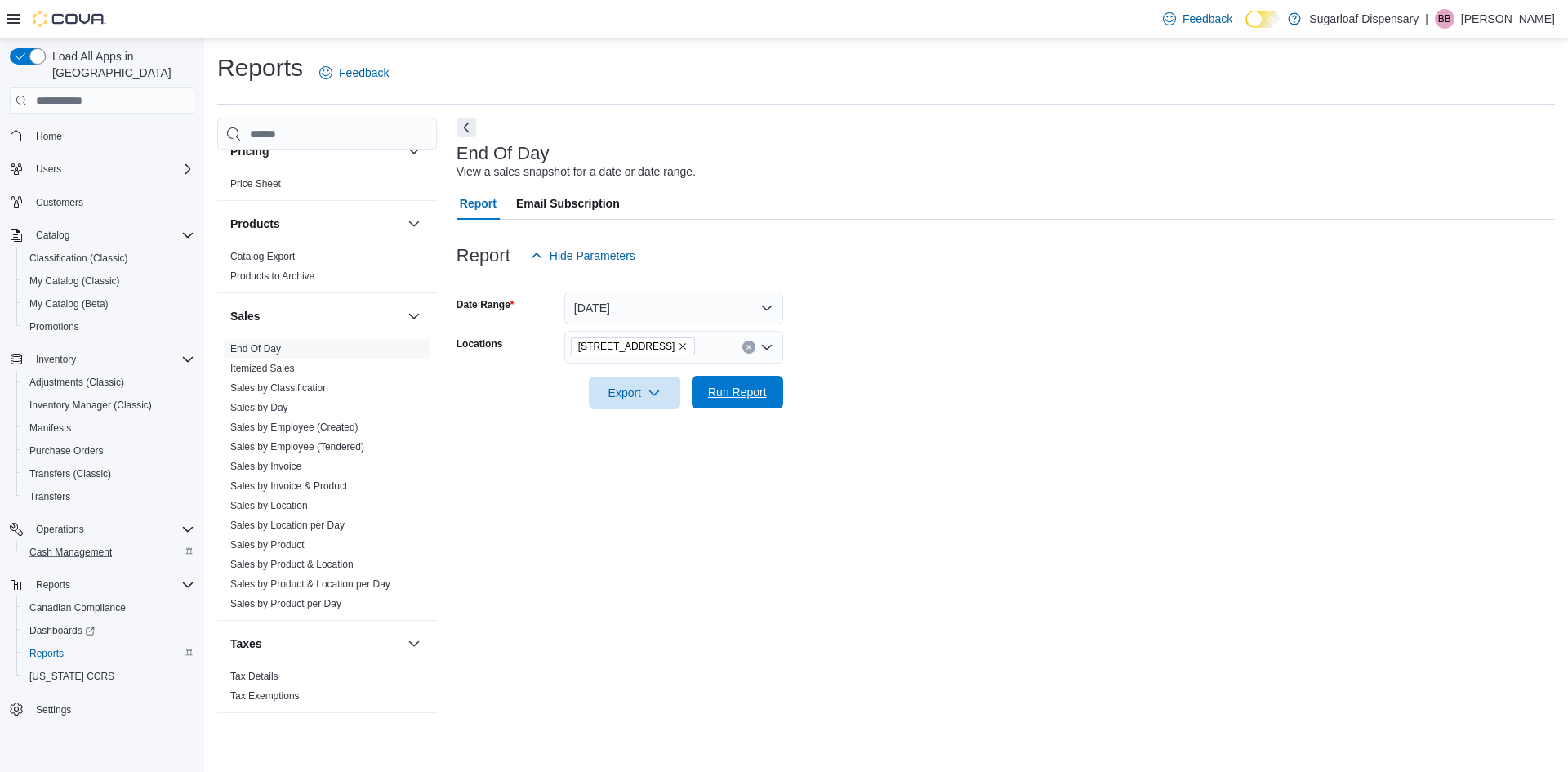
click at [738, 402] on span "Run Report" at bounding box center [738, 391] width 72 height 32
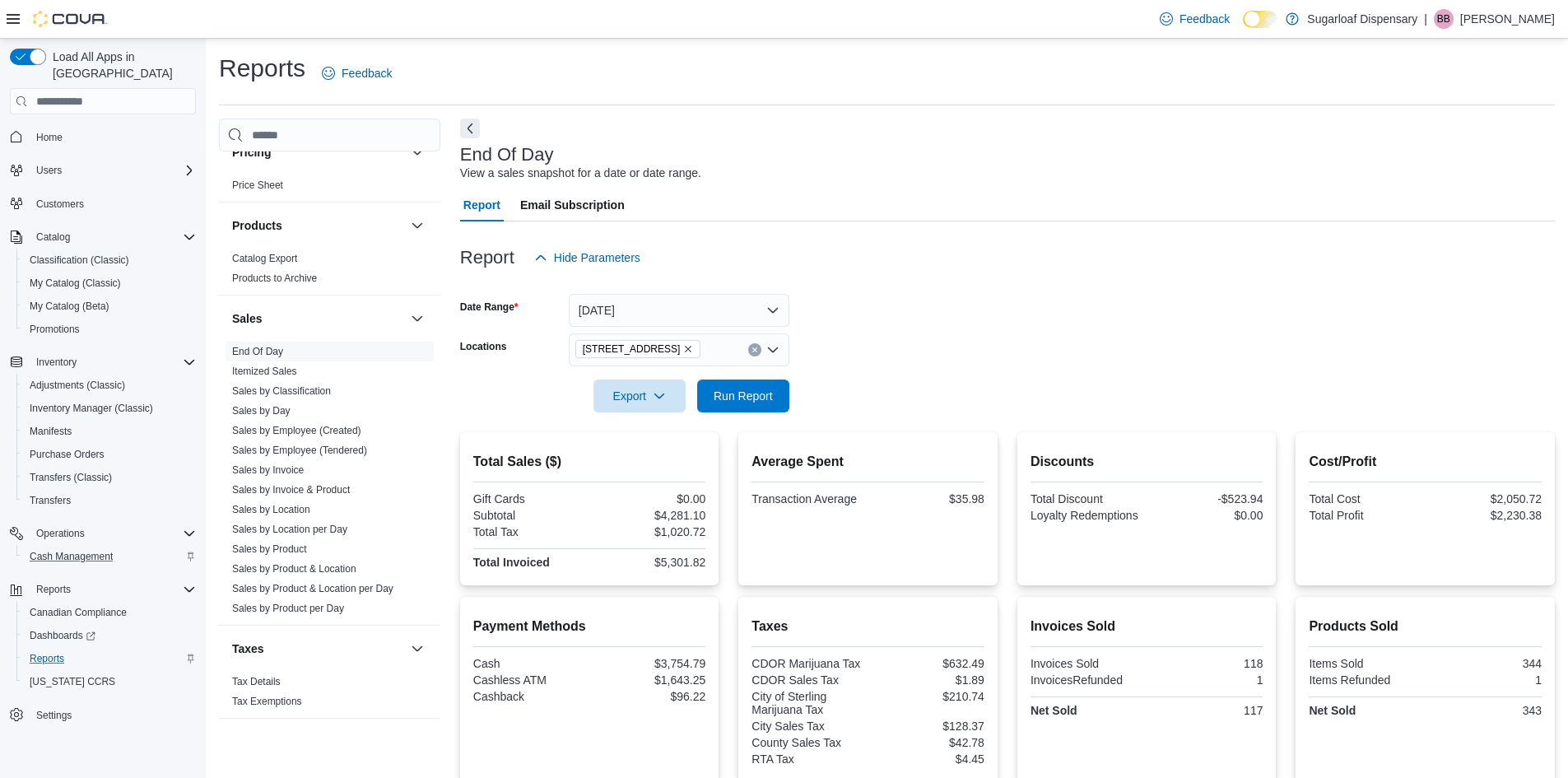
click at [1287, 102] on div "Reports Feedback" at bounding box center [886, 78] width 1335 height 53
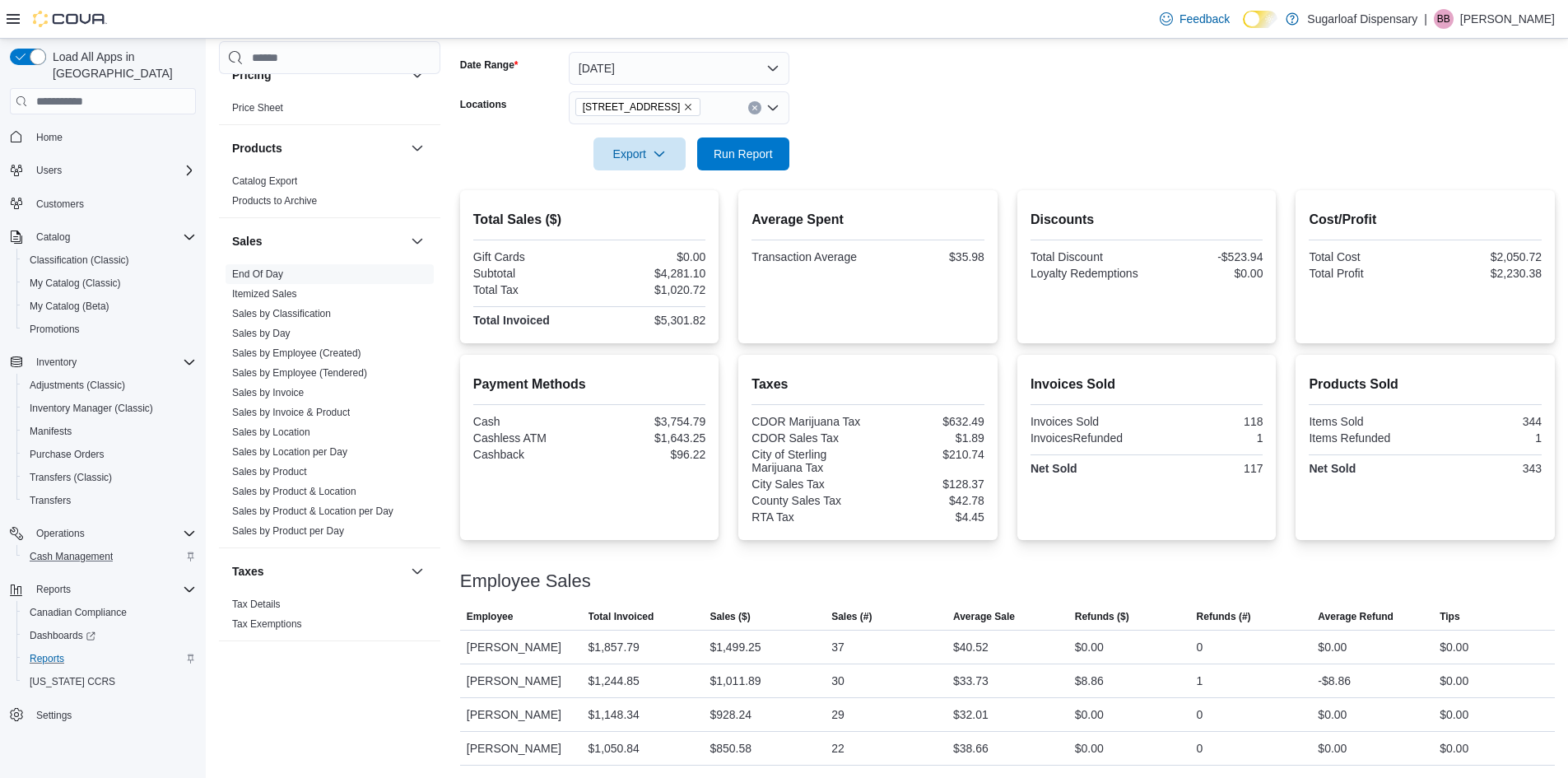
scroll to position [243, 0]
